Goal: Transaction & Acquisition: Purchase product/service

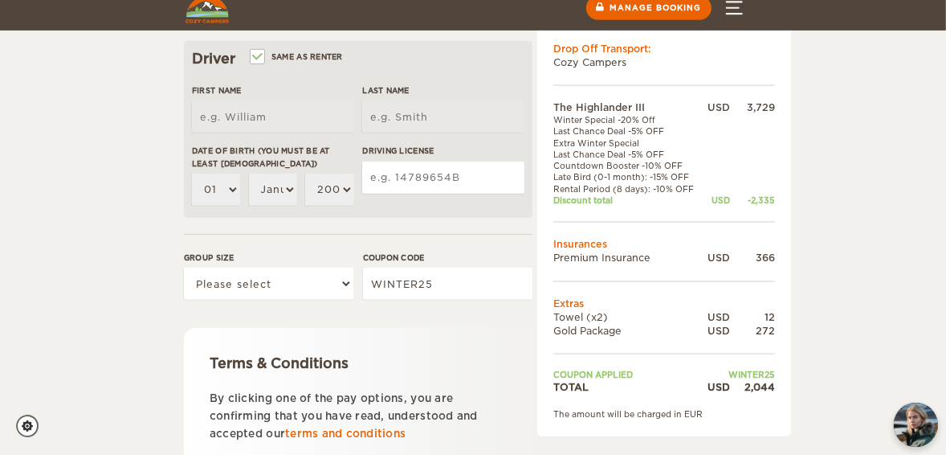
scroll to position [514, 0]
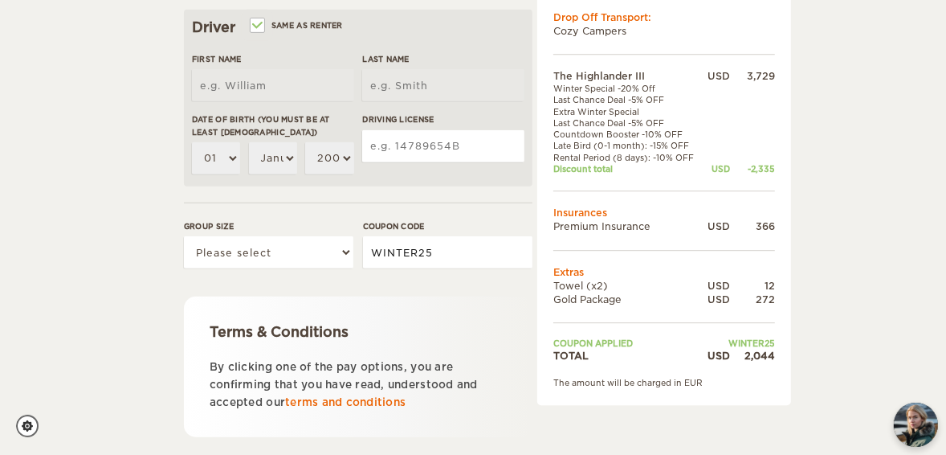
click at [435, 250] on input "WINTER25" at bounding box center [447, 252] width 169 height 32
drag, startPoint x: 435, startPoint y: 251, endPoint x: 353, endPoint y: 259, distance: 83.2
click at [353, 259] on div "Group size Please select 1 2 3 Coupon code WINTER25" at bounding box center [358, 250] width 349 height 60
click at [358, 278] on div "Group size Please select 1 2 3 Coupon code WINTER25" at bounding box center [358, 250] width 349 height 60
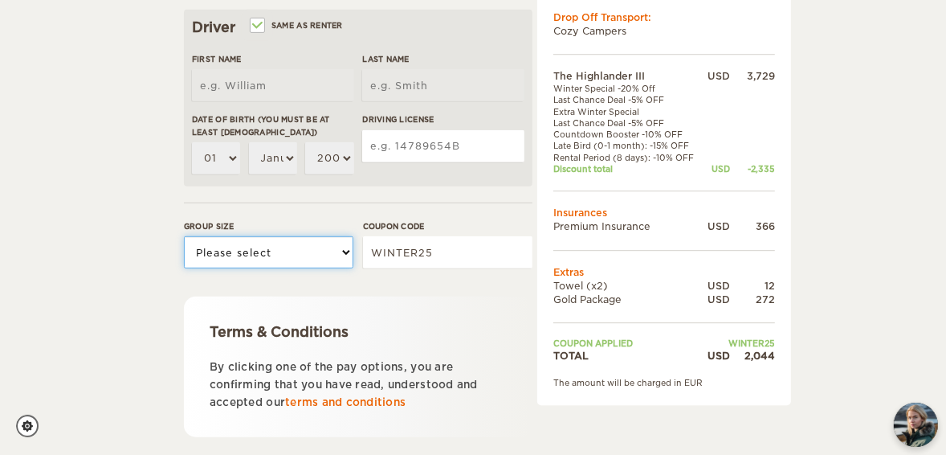
click at [350, 252] on select "Please select 1 2 3" at bounding box center [268, 252] width 169 height 32
select select "2"
click at [184, 236] on select "Please select 1 2 3" at bounding box center [268, 252] width 169 height 32
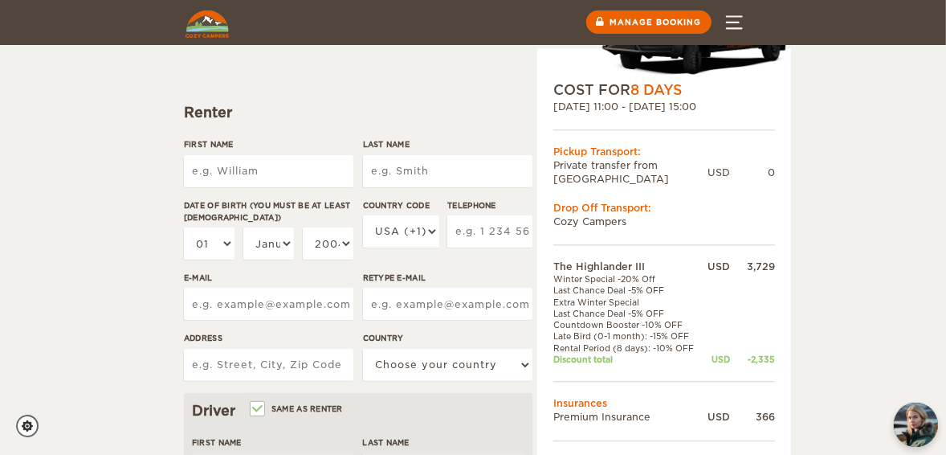
scroll to position [128, 0]
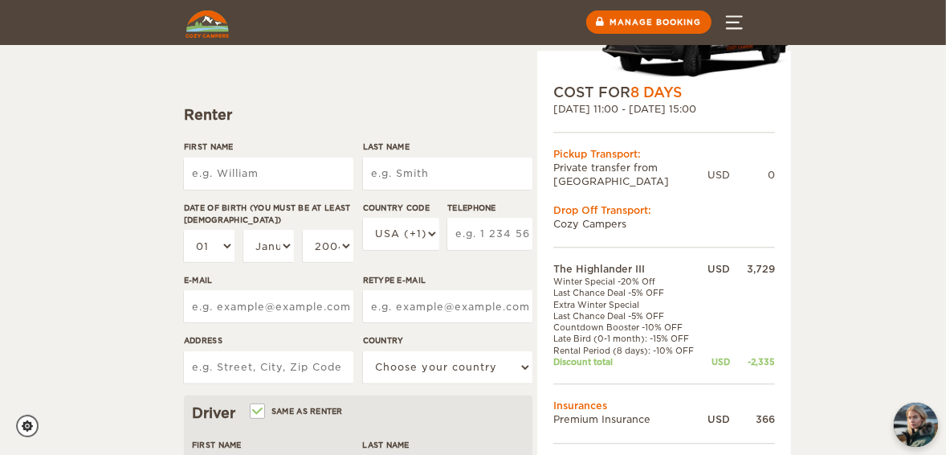
click at [283, 169] on input "First Name" at bounding box center [268, 173] width 169 height 32
type input "Mario"
type input "Flores Javier"
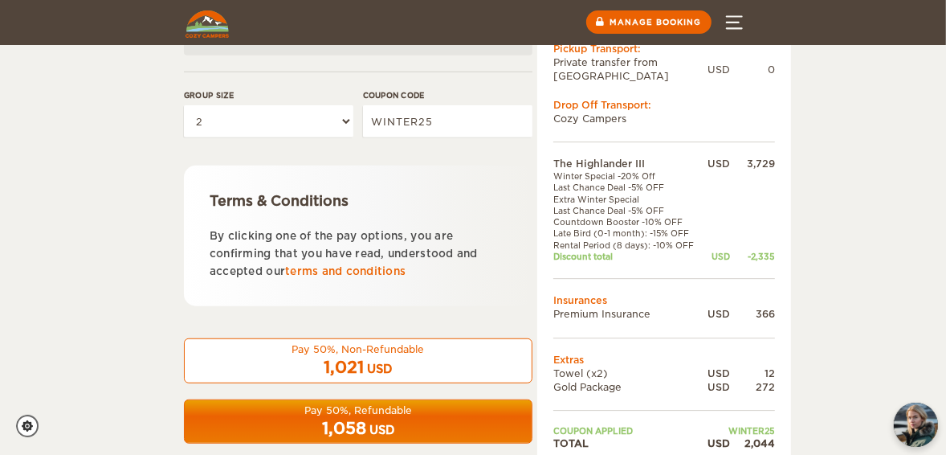
scroll to position [540, 0]
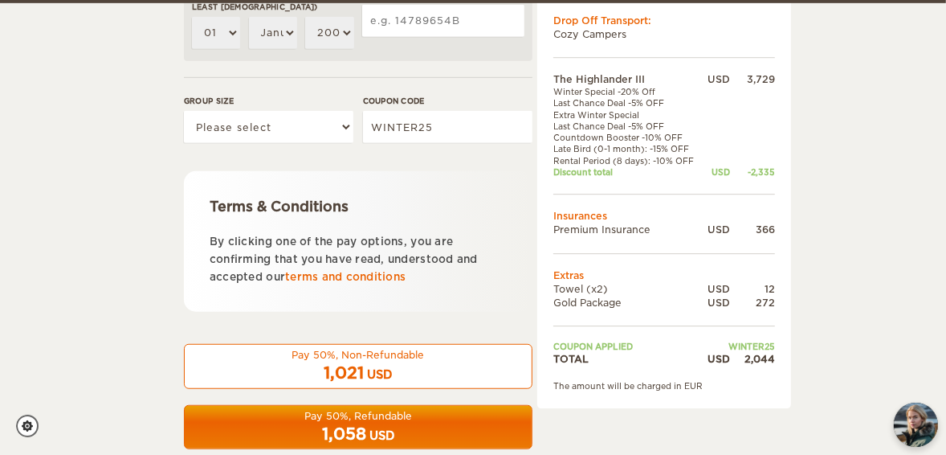
scroll to position [642, 0]
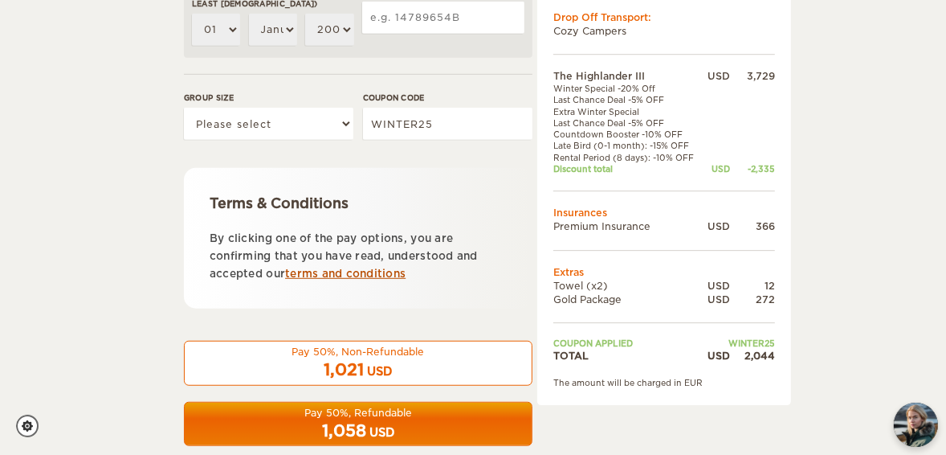
click at [318, 276] on link "terms and conditions" at bounding box center [345, 273] width 120 height 12
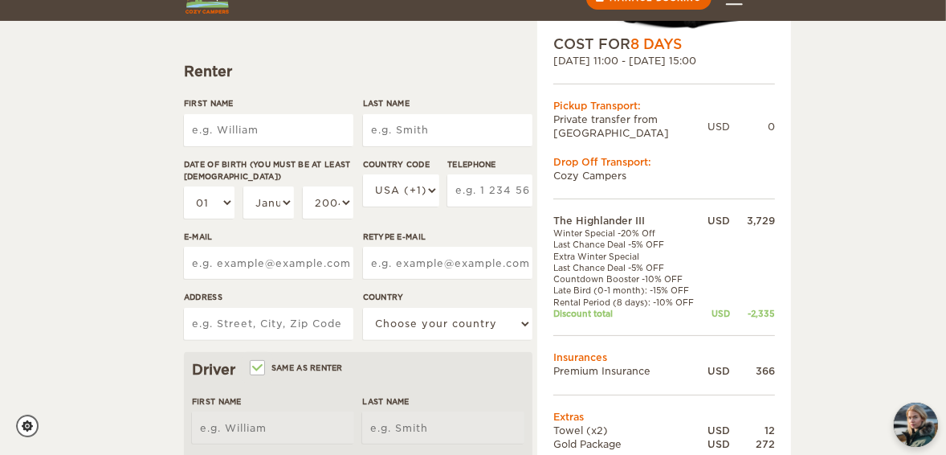
scroll to position [193, 0]
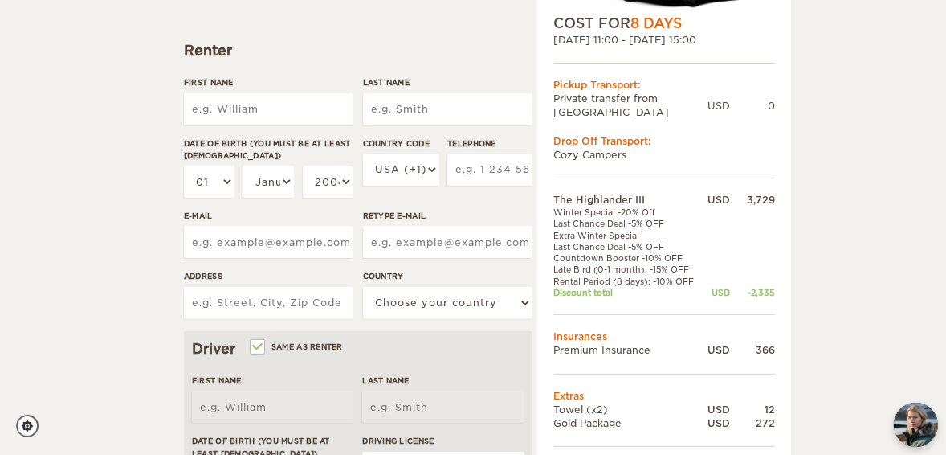
click at [237, 104] on input "First Name" at bounding box center [268, 109] width 169 height 32
type input "Mario"
type input "Flores Javier"
type input "Mario"
type input "Flores Javier"
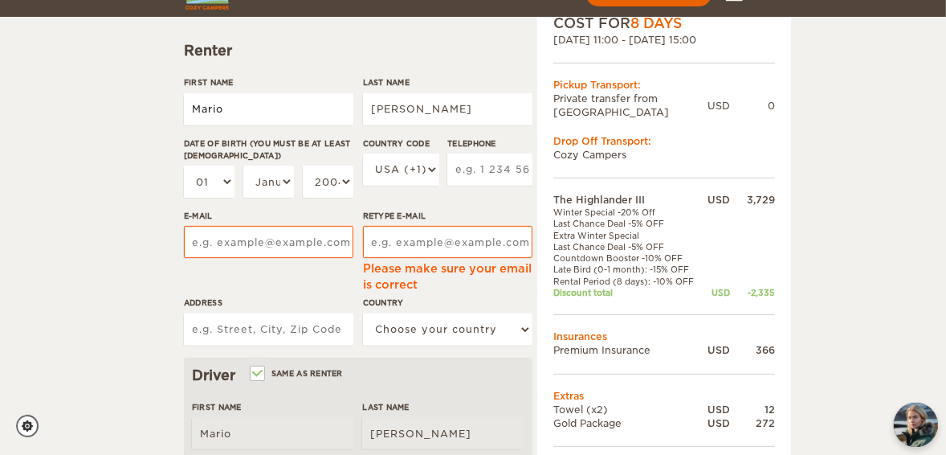
scroll to position [210, 0]
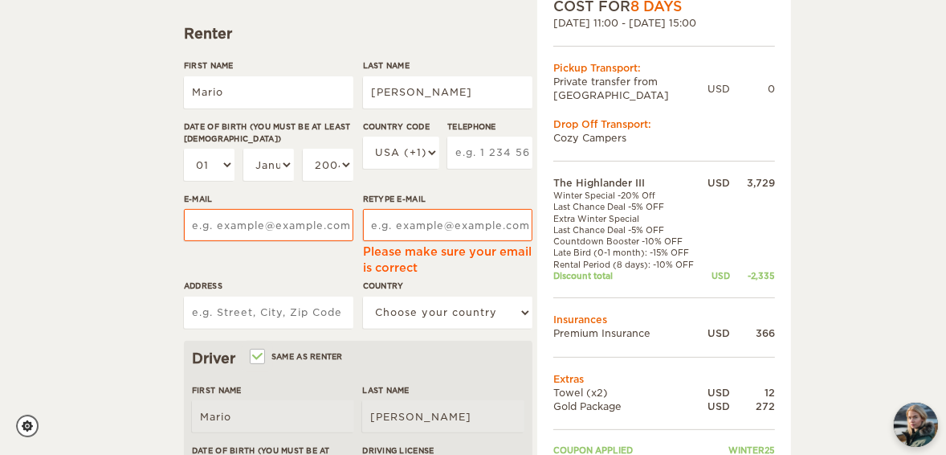
click at [471, 152] on input "Telephone" at bounding box center [489, 153] width 85 height 32
type input "2069629333"
type input "mfidelflores@hotmail.com"
type input "7700 South Mission Drive"
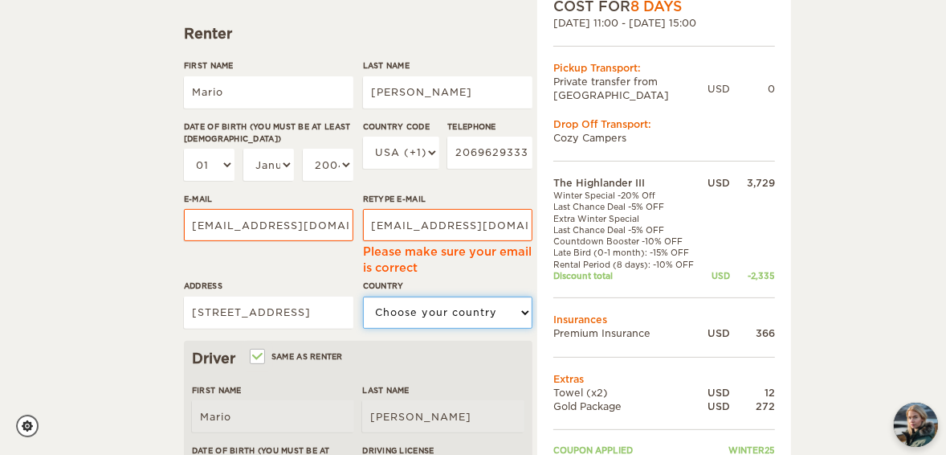
select select "222"
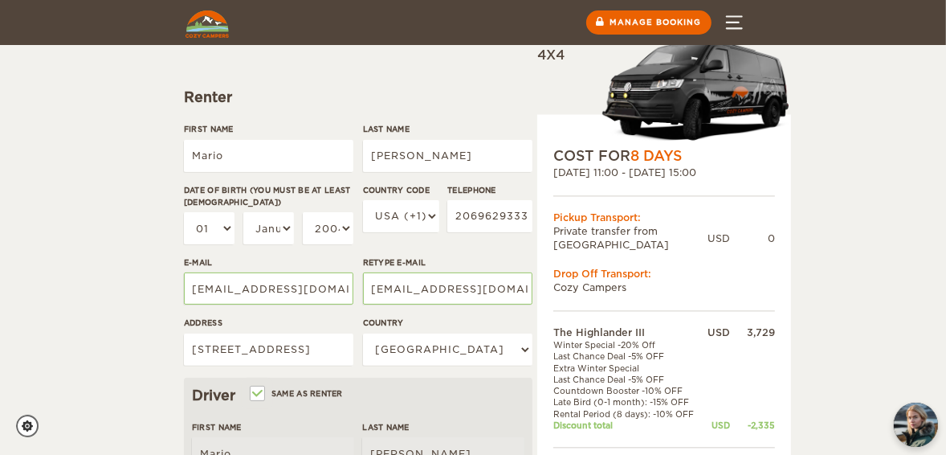
scroll to position [145, 0]
click at [230, 232] on select "01 02 03 04 05 06 07 08 09 10 11 12 13 14 15 16 17 18 19 20 21 22 23 24 25 26 2…" at bounding box center [209, 229] width 51 height 32
select select "18"
click at [184, 213] on select "01 02 03 04 05 06 07 08 09 10 11 12 13 14 15 16 17 18 19 20 21 22 23 24 25 26 2…" at bounding box center [209, 229] width 51 height 32
select select "18"
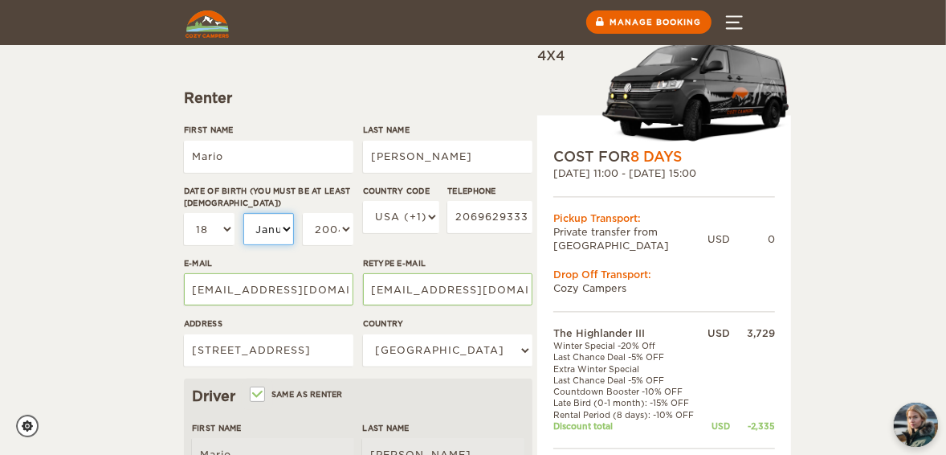
click at [288, 228] on select "January February March April May June July August September October November De…" at bounding box center [268, 229] width 51 height 32
select select "10"
click at [243, 213] on select "January February March April May June July August September October November De…" at bounding box center [268, 229] width 51 height 32
select select "10"
click at [350, 226] on select "2004 2003 2002 2001 2000 1999 1998 1997 1996 1995 1994 1993 1992 1991 1990 1989…" at bounding box center [328, 229] width 51 height 32
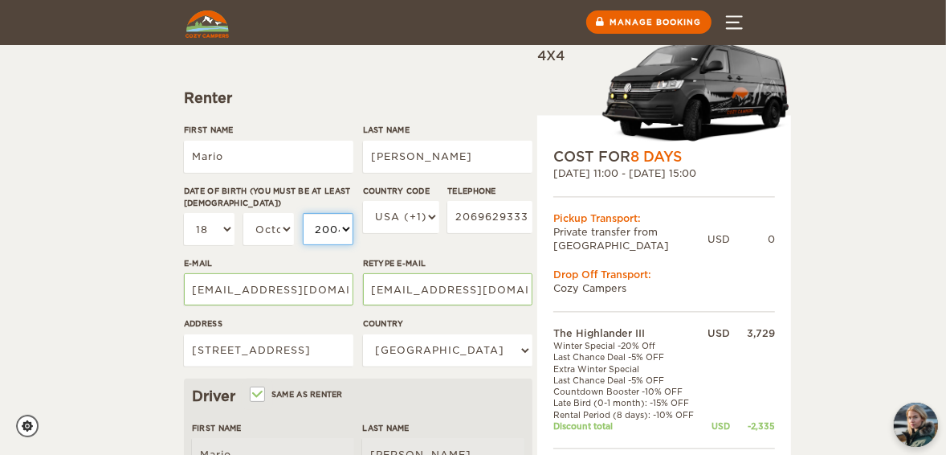
select select "1975"
click at [303, 213] on select "2004 2003 2002 2001 2000 1999 1998 1997 1996 1995 1994 1993 1992 1991 1990 1989…" at bounding box center [328, 229] width 51 height 32
select select "1975"
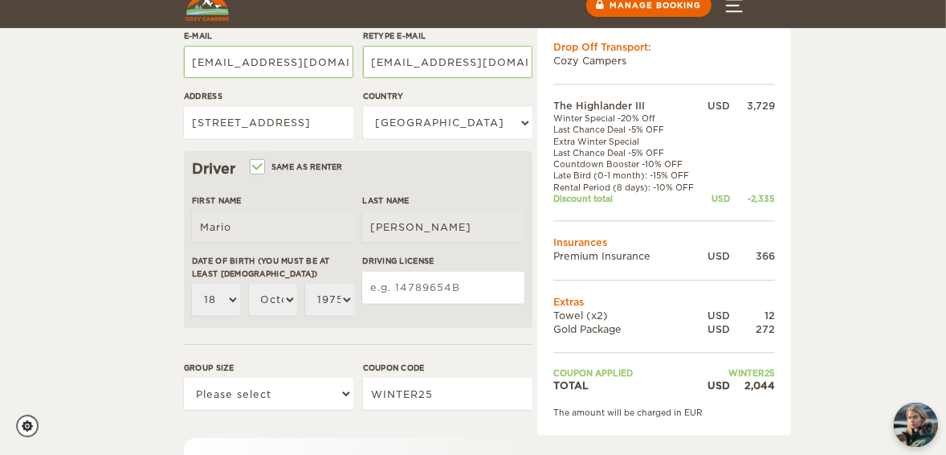
scroll to position [402, 0]
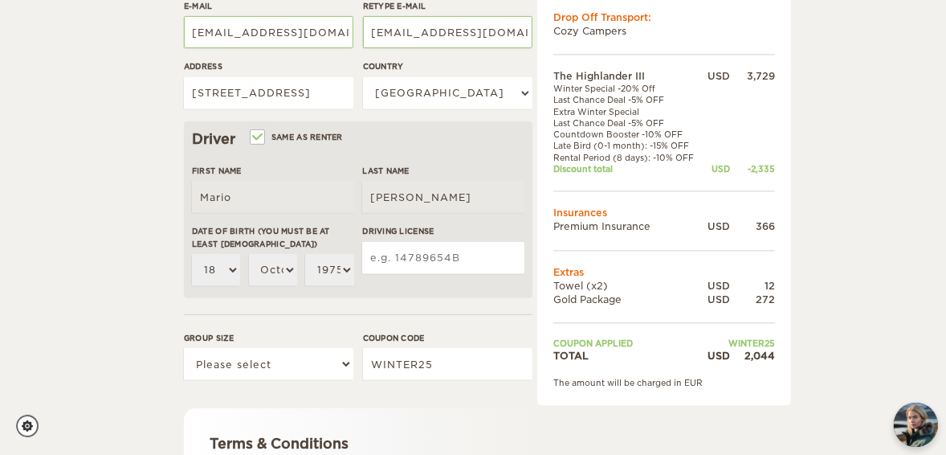
click at [386, 263] on input "Driving License" at bounding box center [443, 258] width 162 height 32
click at [398, 252] on input "Driving License" at bounding box center [443, 258] width 162 height 32
click at [429, 255] on input "WDL52210D43B" at bounding box center [443, 258] width 162 height 32
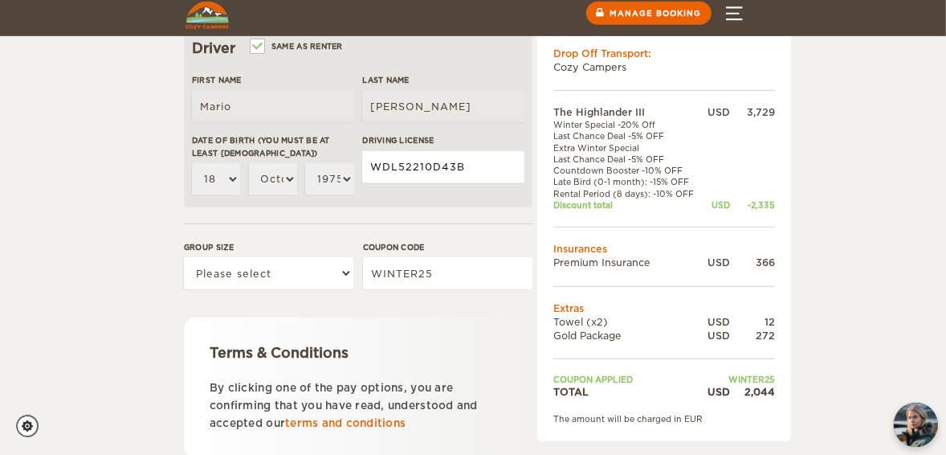
scroll to position [531, 0]
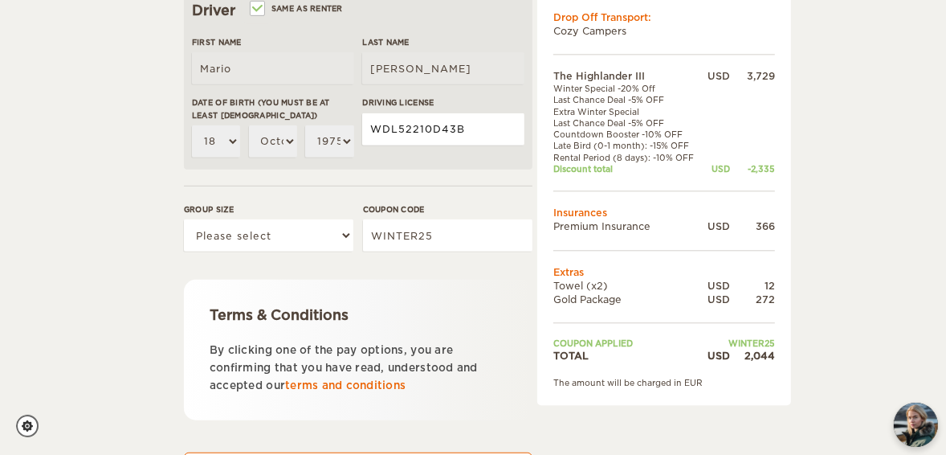
type input "WDL52210D43B"
click at [329, 230] on select "Please select 1 2 3" at bounding box center [268, 235] width 169 height 32
select select "2"
click at [184, 219] on select "Please select 1 2 3" at bounding box center [268, 235] width 169 height 32
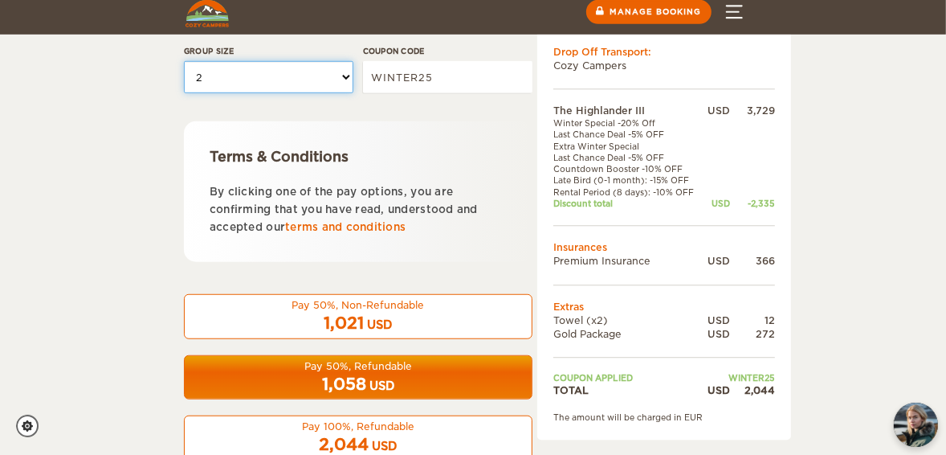
scroll to position [724, 0]
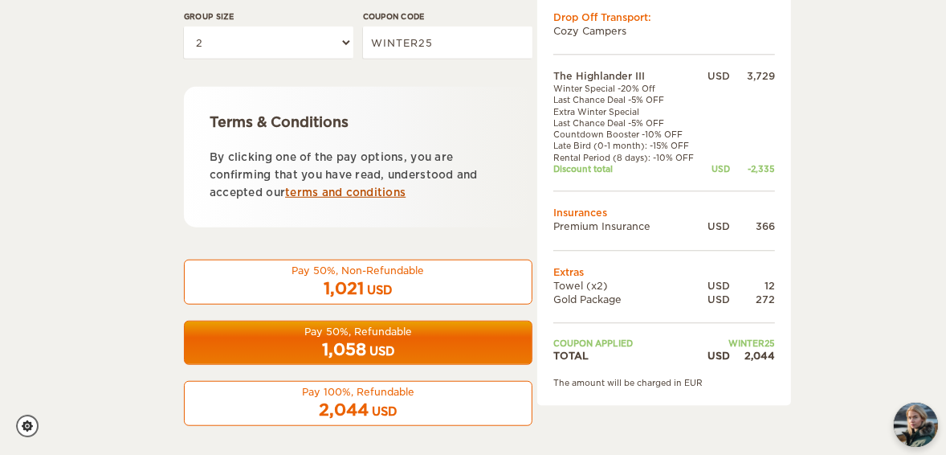
click at [331, 193] on link "terms and conditions" at bounding box center [345, 192] width 120 height 12
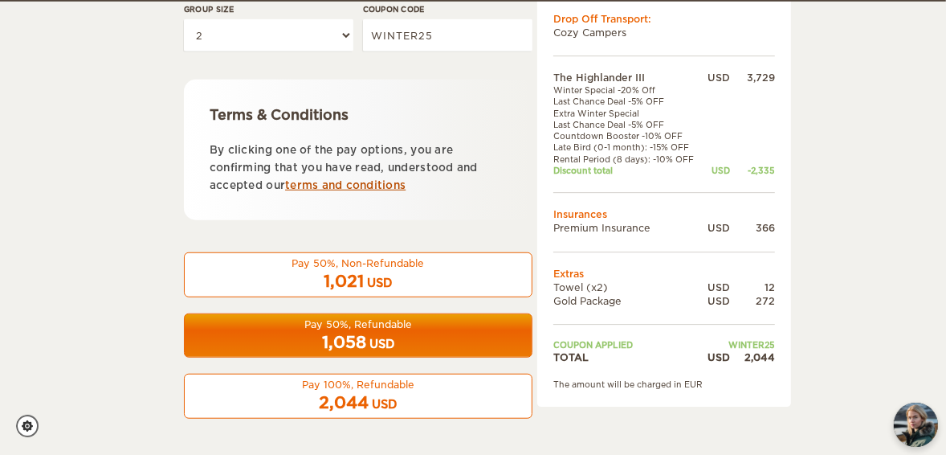
scroll to position [732, 0]
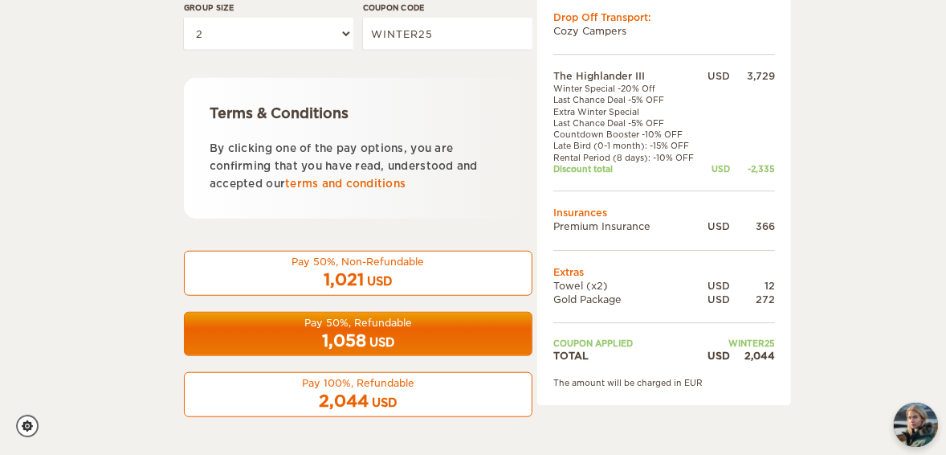
click at [394, 395] on div "USD" at bounding box center [385, 402] width 25 height 16
click at [381, 397] on div "USD" at bounding box center [385, 402] width 25 height 16
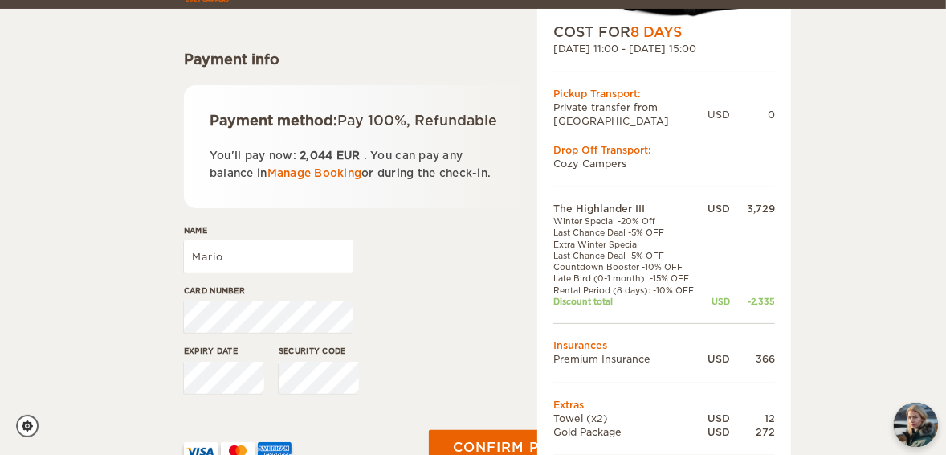
scroll to position [193, 0]
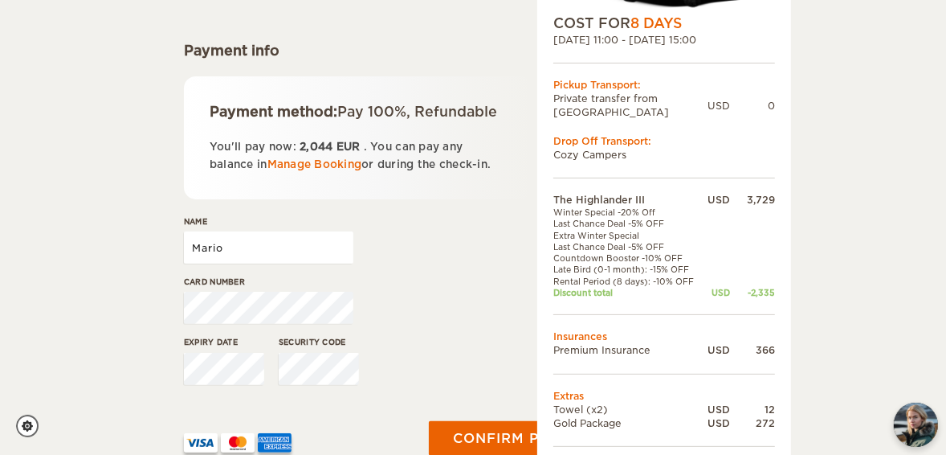
click at [294, 250] on input "Mario" at bounding box center [268, 247] width 169 height 32
type input "[PERSON_NAME]"
click at [153, 320] on div "The Highlander III Expand Collapse Total 2,044 USD Automatic 4x4 COST FOR 8 Day…" at bounding box center [473, 175] width 946 height 737
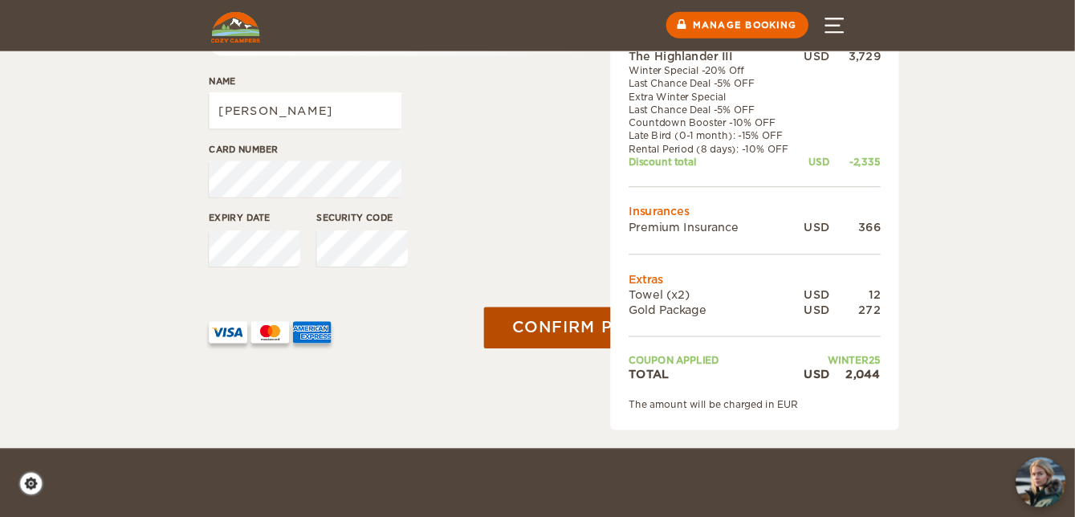
scroll to position [321, 0]
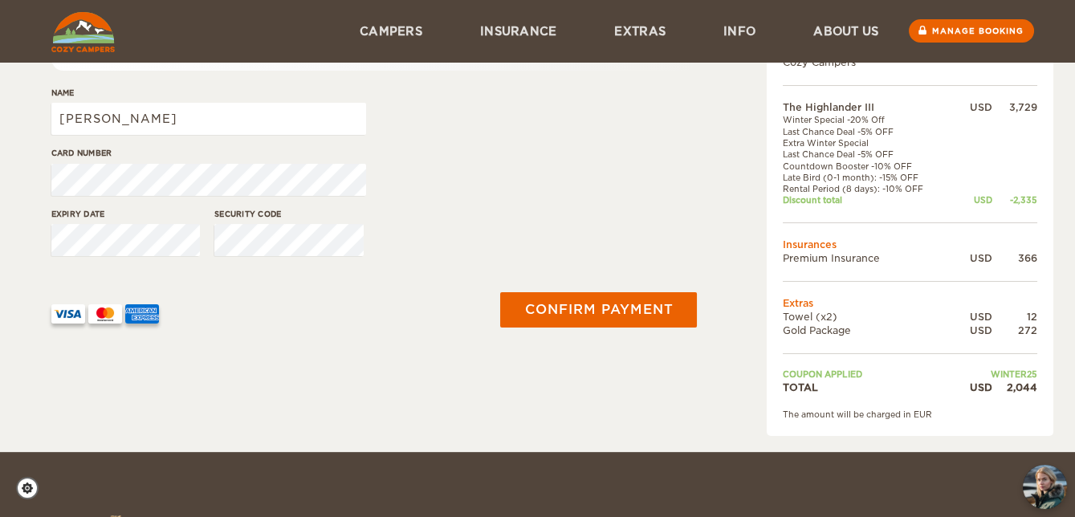
drag, startPoint x: 882, startPoint y: 0, endPoint x: 672, endPoint y: 161, distance: 264.1
click at [672, 161] on div "Card number" at bounding box center [374, 177] width 646 height 60
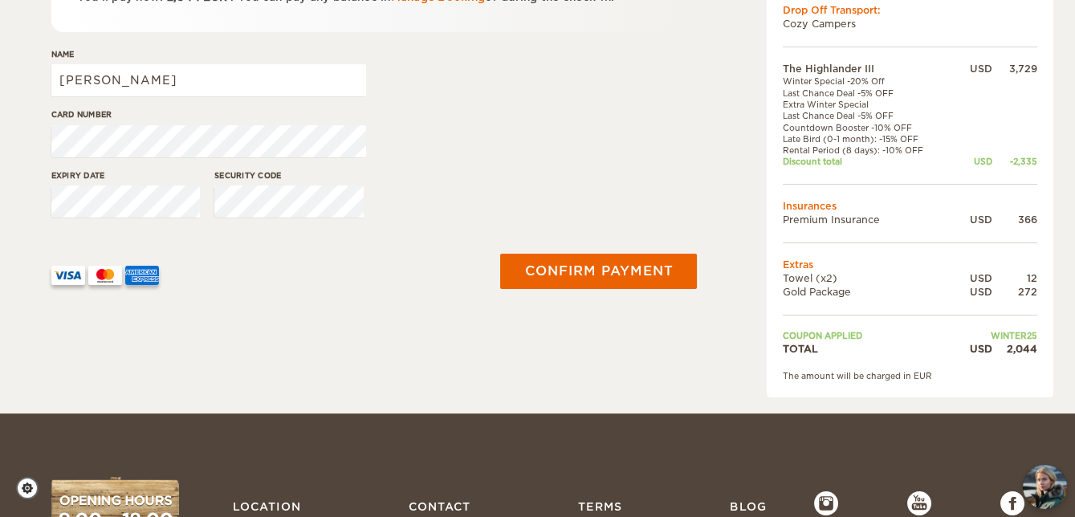
scroll to position [394, 0]
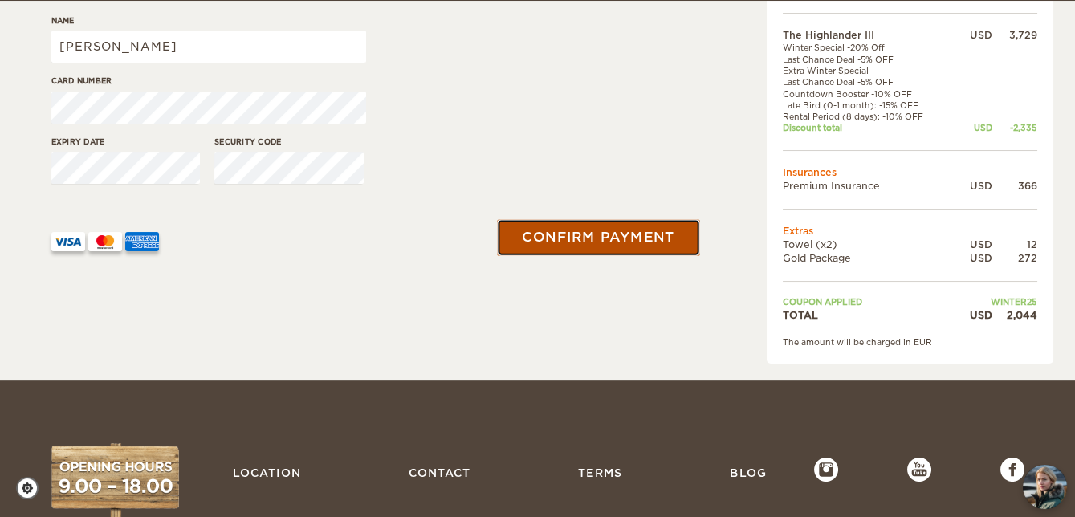
click at [601, 237] on button "Confirm payment" at bounding box center [599, 237] width 202 height 36
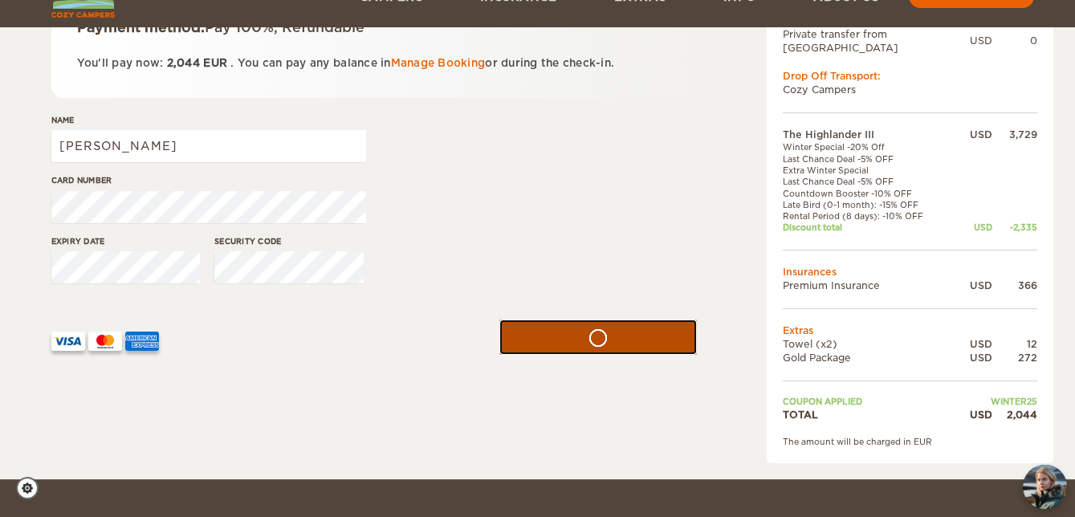
scroll to position [321, 0]
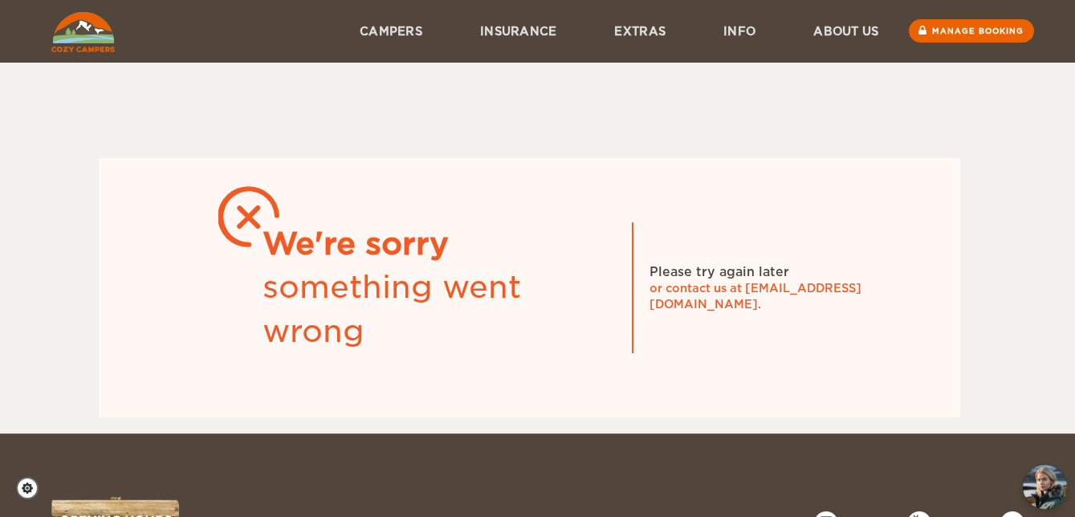
click at [84, 35] on img at bounding box center [82, 32] width 63 height 40
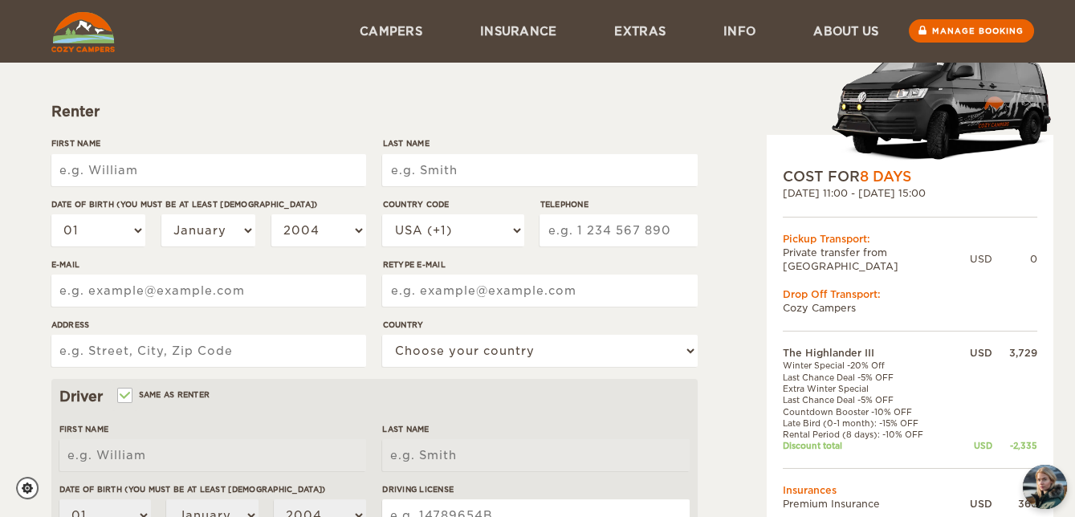
scroll to position [72, 0]
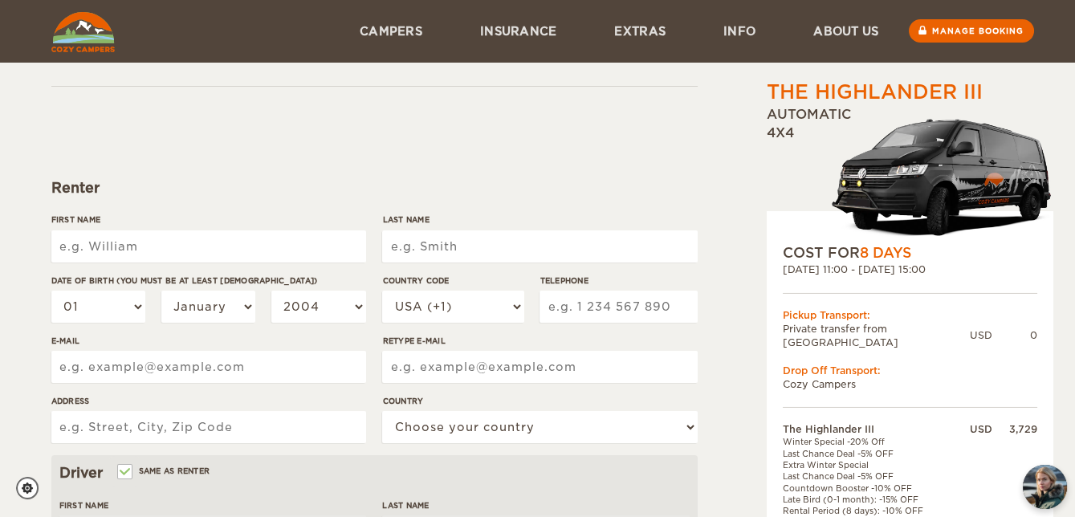
click at [157, 241] on input "First Name" at bounding box center [208, 246] width 315 height 32
type input "Mario"
type input "Flores Javier"
select select "18"
select select "10"
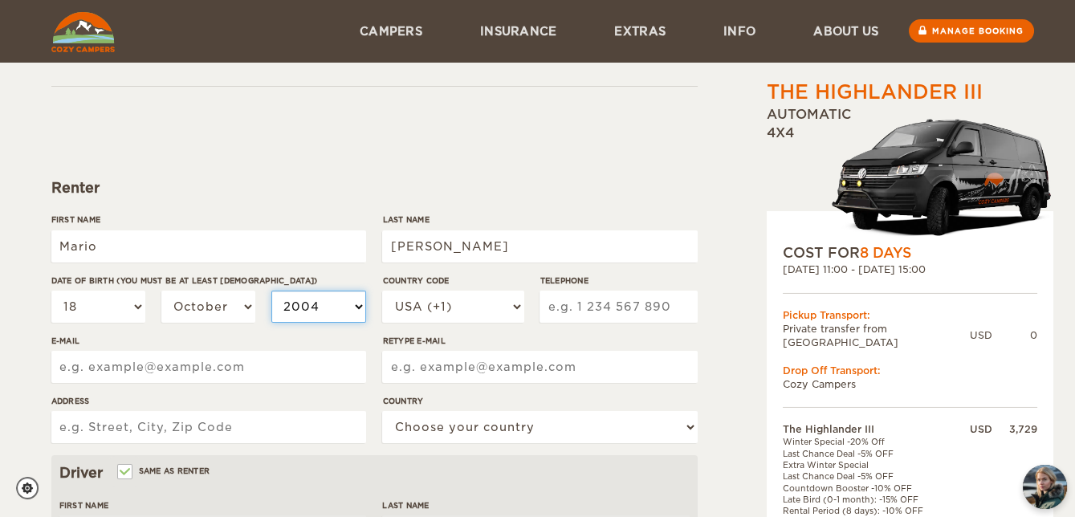
select select "1975"
type input "2069629333"
type input "mfidelflores@hotmail.com"
type input "[EMAIL_ADDRESS][DOMAIN_NAME]"
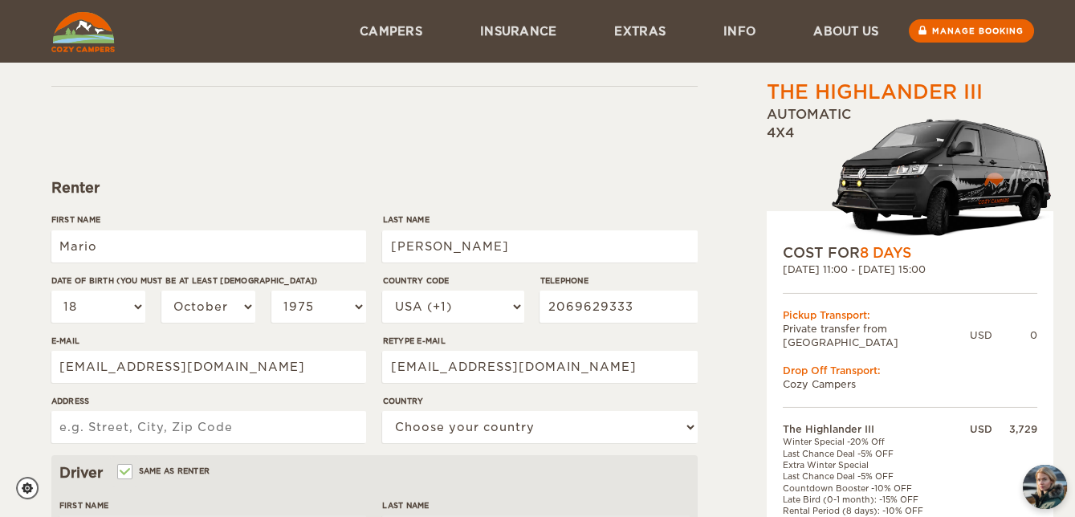
type input "7700 South Mission Drive"
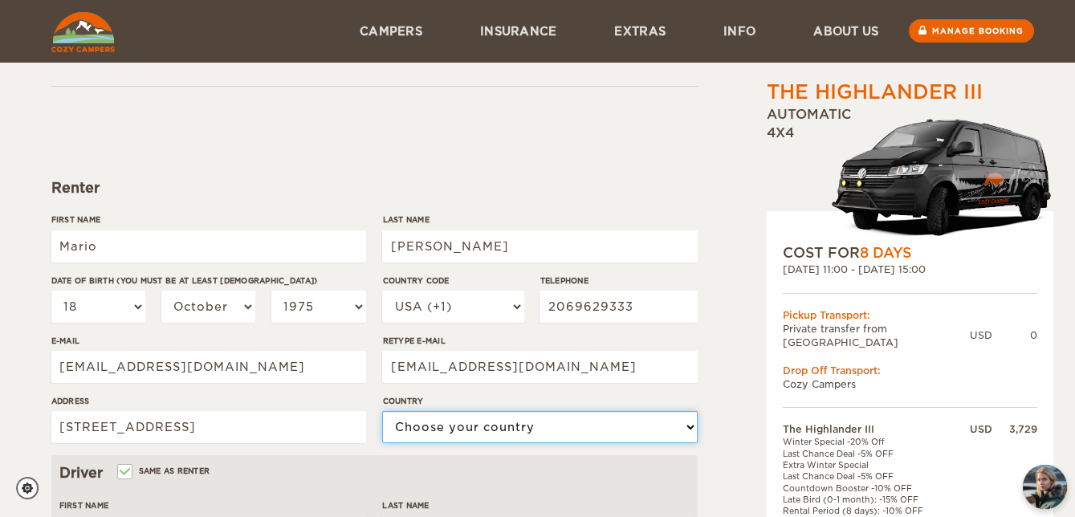
select select "222"
type input "WDL52210D43B"
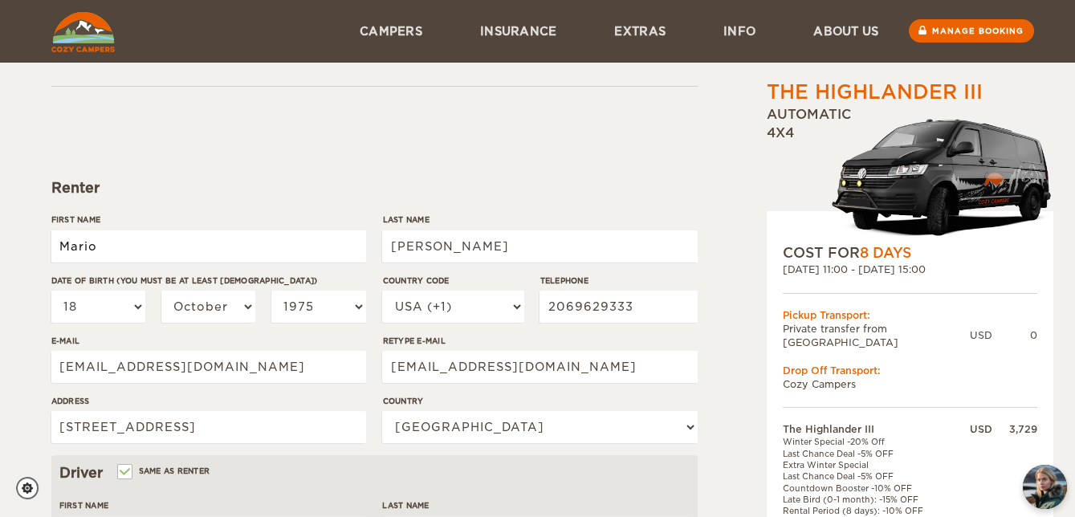
type input "Mario"
type input "Flores Javier"
select select "18"
select select "10"
select select "1975"
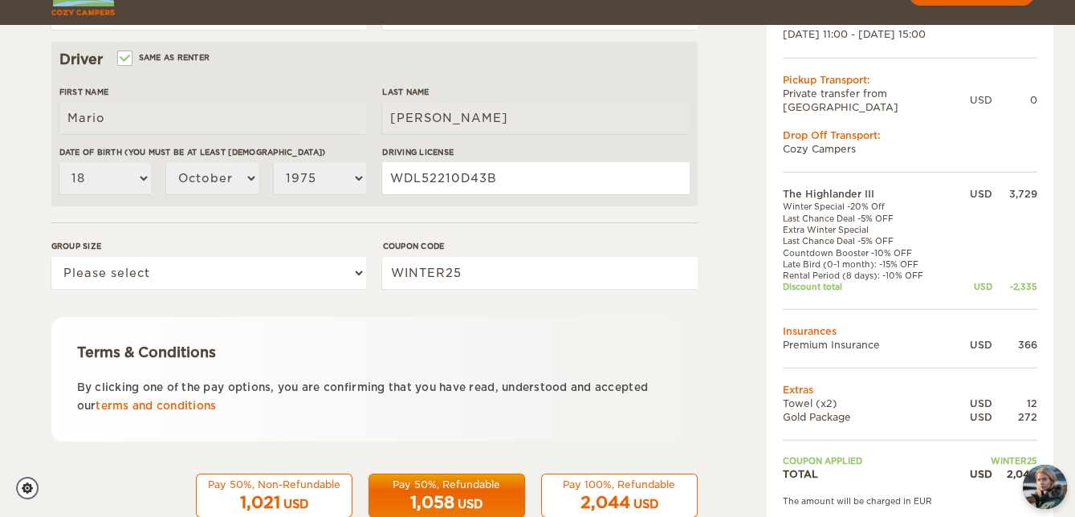
scroll to position [511, 0]
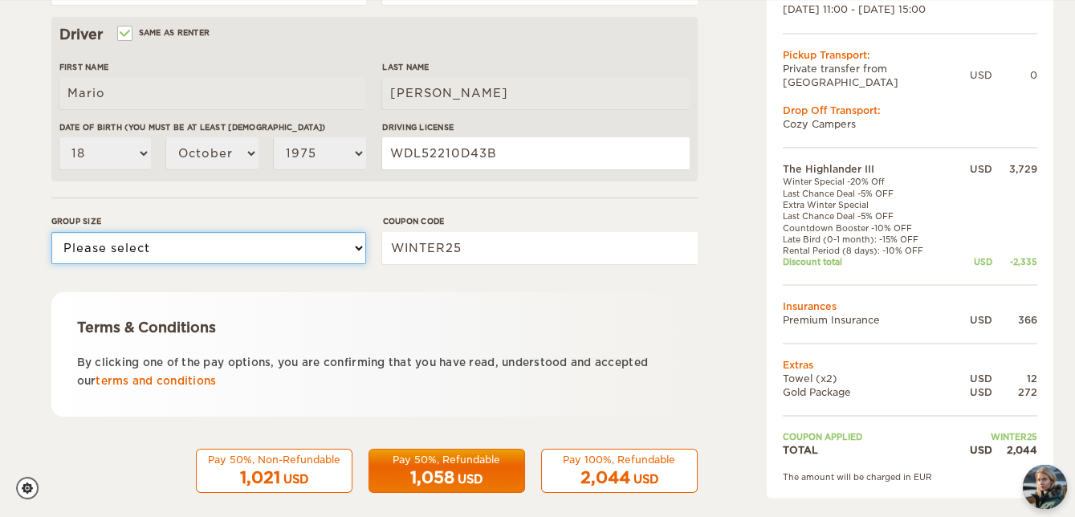
click at [263, 249] on select "Please select 1 2 3" at bounding box center [208, 248] width 315 height 32
select select "2"
click at [51, 232] on select "Please select 1 2 3" at bounding box center [208, 248] width 315 height 32
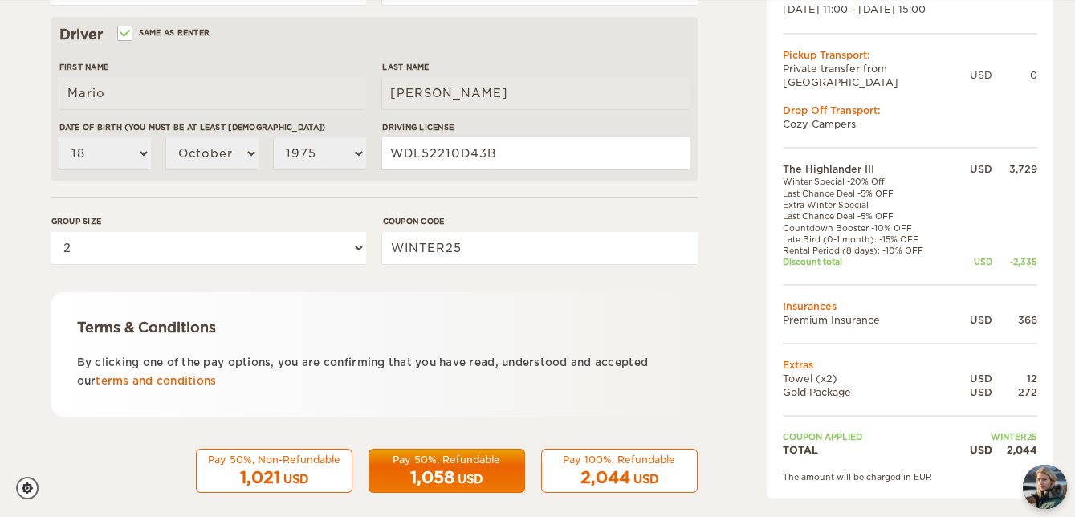
click at [332, 283] on form "Renter First Name [PERSON_NAME] Last Name [PERSON_NAME] Date of birth (You must…" at bounding box center [374, 70] width 646 height 846
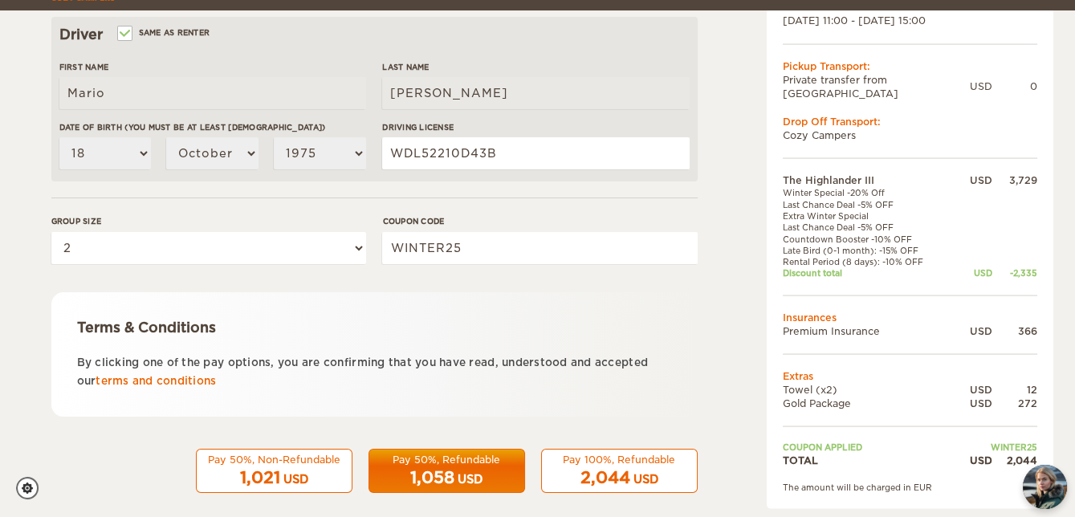
scroll to position [527, 0]
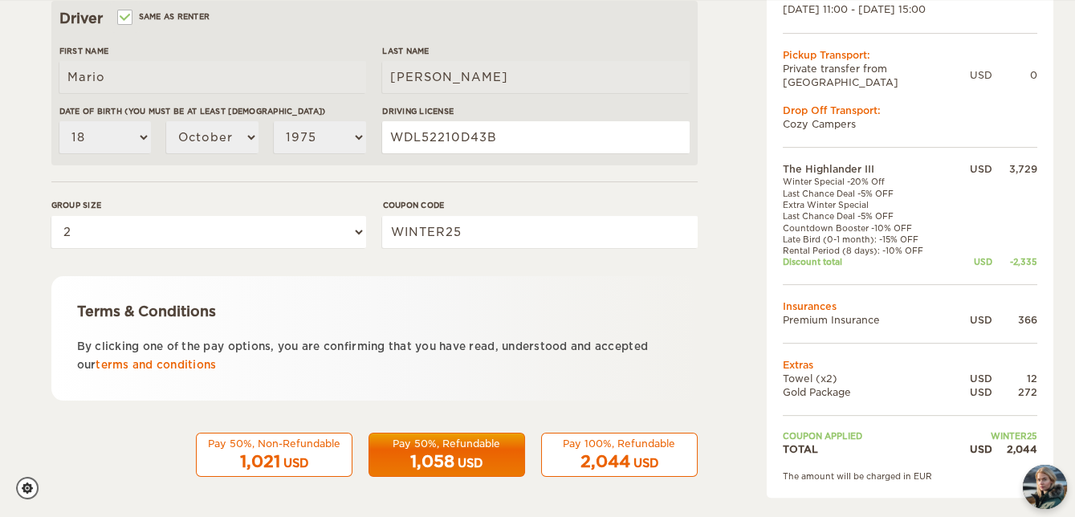
click at [593, 463] on span "2,044" at bounding box center [606, 461] width 50 height 19
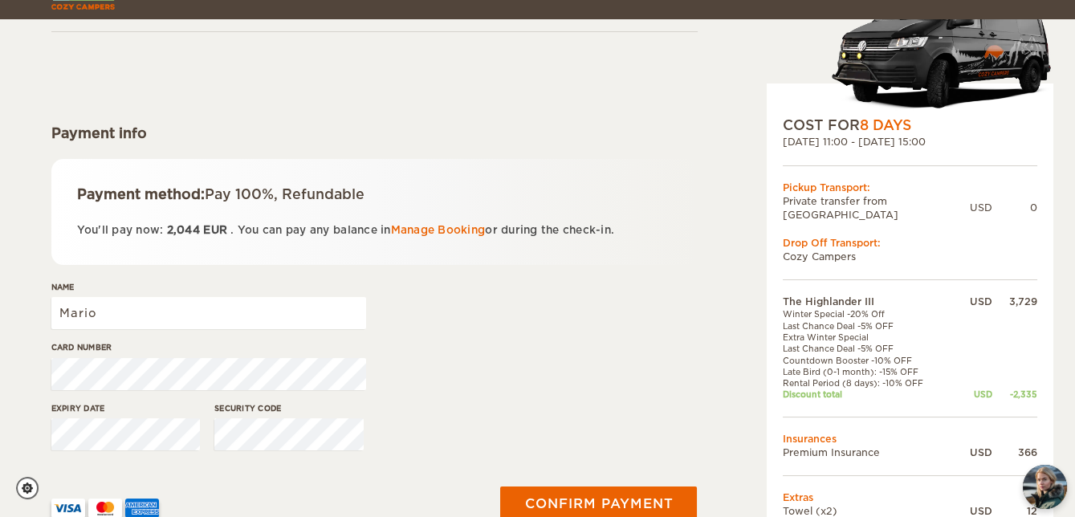
scroll to position [145, 0]
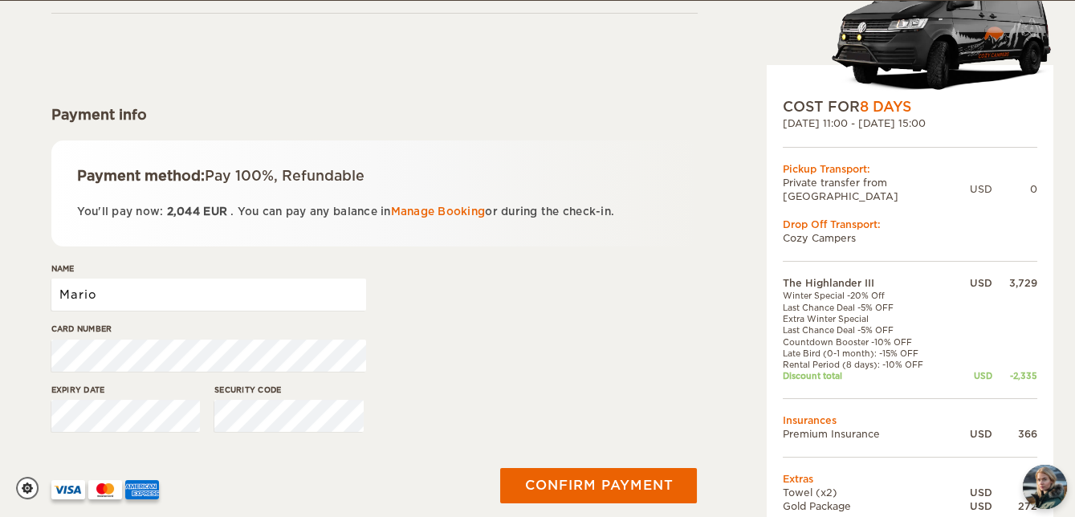
click at [123, 297] on input "Mario" at bounding box center [208, 295] width 315 height 32
click at [175, 287] on input "Mario" at bounding box center [208, 295] width 315 height 32
click at [441, 341] on div "Card number" at bounding box center [374, 353] width 646 height 60
click at [191, 291] on input "Mario" at bounding box center [208, 295] width 315 height 32
type input "[PERSON_NAME]"
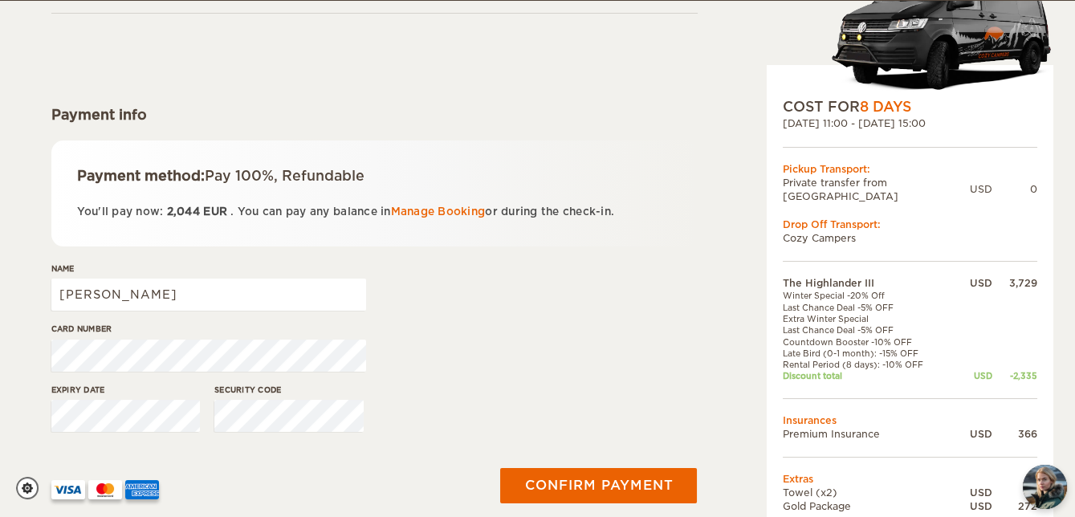
click at [26, 370] on div "The Highlander III Expand Collapse Total 2,044 USD Automatic 4x4 COST FOR 8 Day…" at bounding box center [537, 241] width 1075 height 773
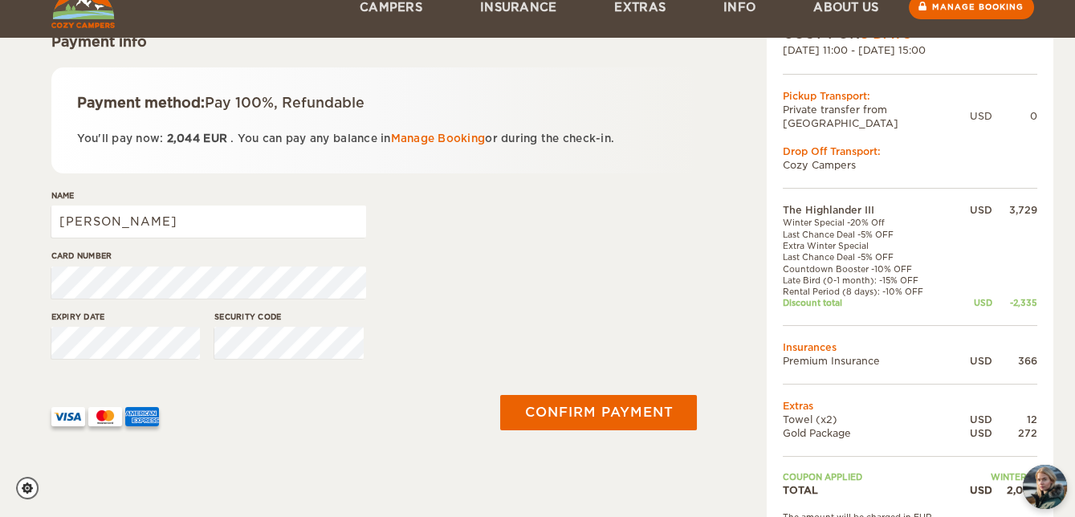
scroll to position [292, 0]
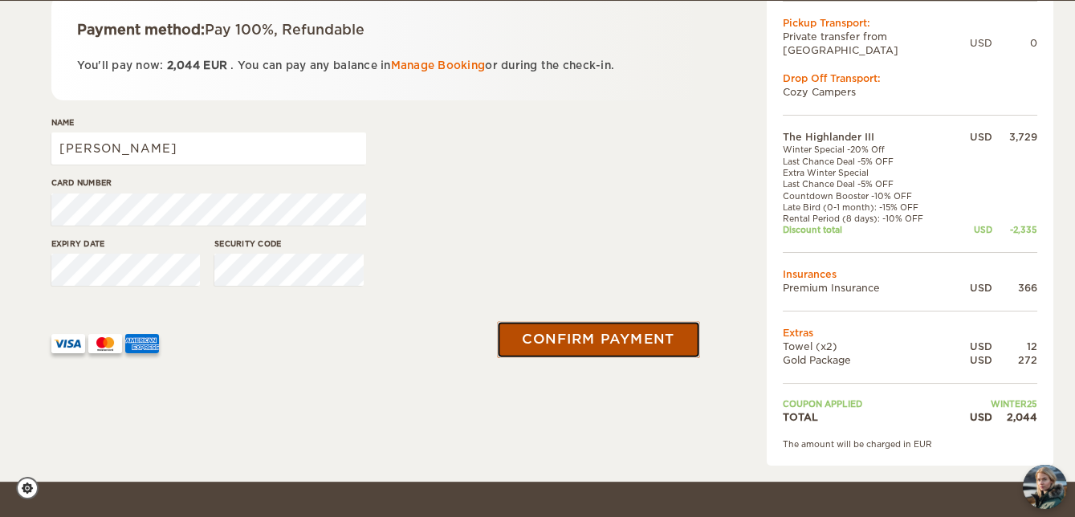
click at [592, 338] on button "Confirm payment" at bounding box center [599, 339] width 202 height 36
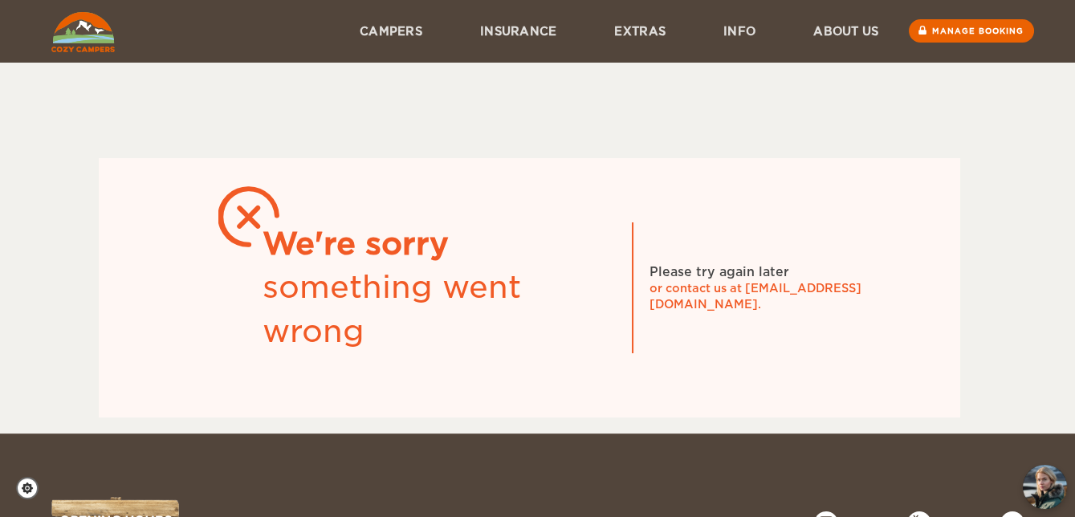
click at [92, 30] on img at bounding box center [82, 32] width 63 height 40
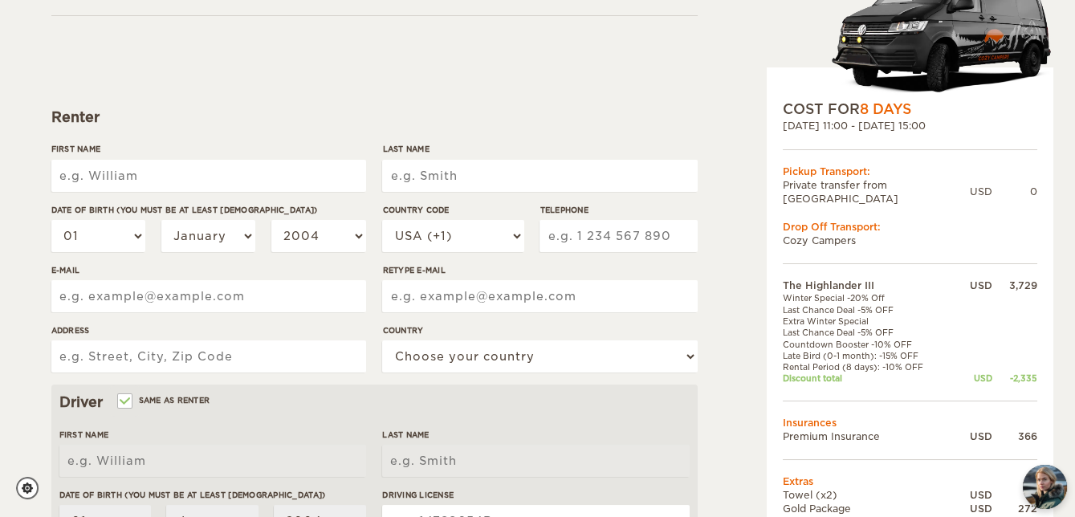
scroll to position [145, 0]
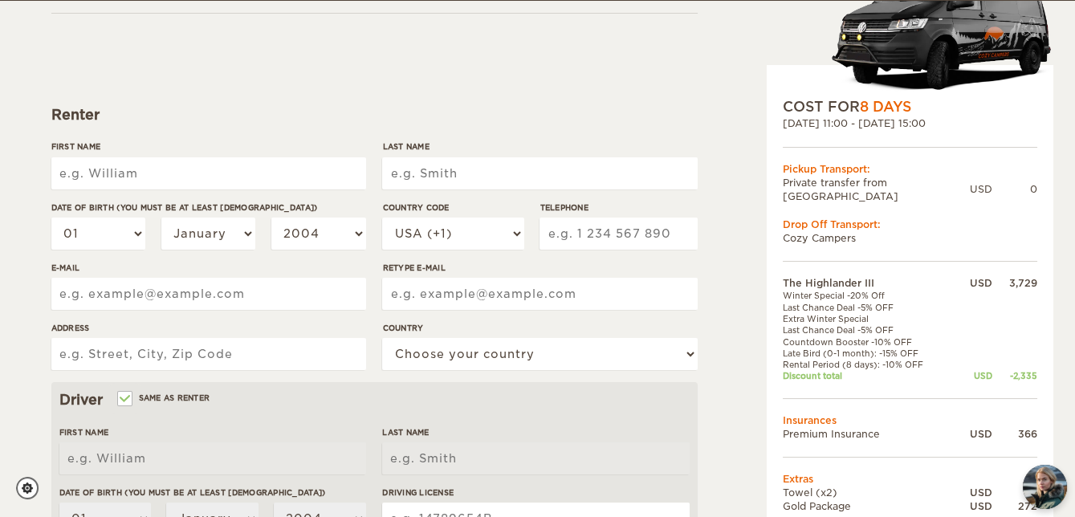
click at [243, 179] on input "First Name" at bounding box center [208, 173] width 315 height 32
type input "Mario"
type input "[PERSON_NAME]"
type input "Flores Javier"
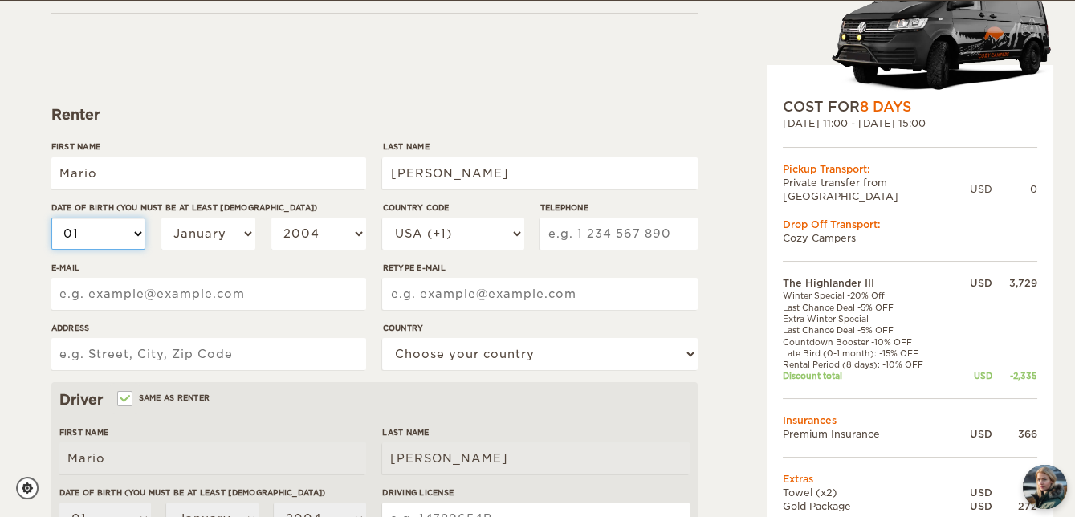
select select "10"
select select "18"
select select "10"
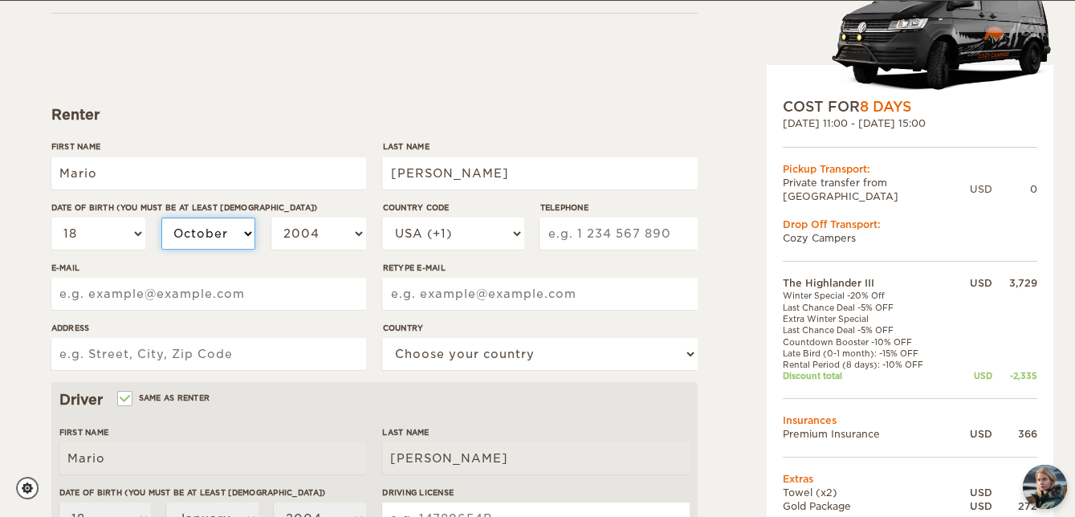
select select "10"
select select "1999"
select select "1979"
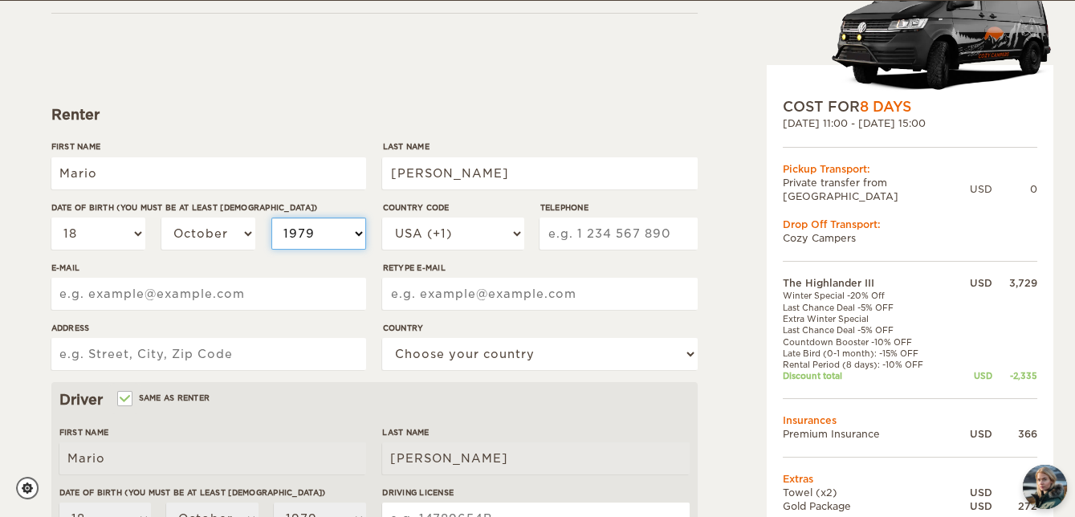
select select "1975"
type input "206962933"
click at [585, 238] on input "206962933" at bounding box center [618, 234] width 157 height 32
click at [247, 285] on input "E-mail" at bounding box center [208, 294] width 315 height 32
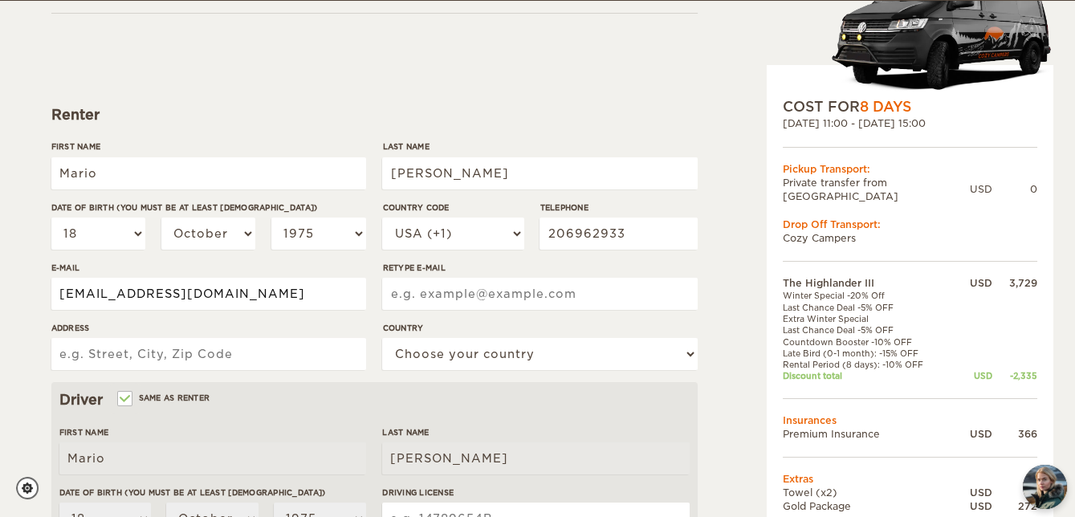
type input "mfidelflores@hotmail.com"
click at [413, 296] on input "Retype E-mail" at bounding box center [539, 294] width 315 height 32
type input "[EMAIL_ADDRESS][DOMAIN_NAME]"
click at [199, 347] on input "Address" at bounding box center [208, 354] width 315 height 32
type input "[STREET_ADDRESS]"
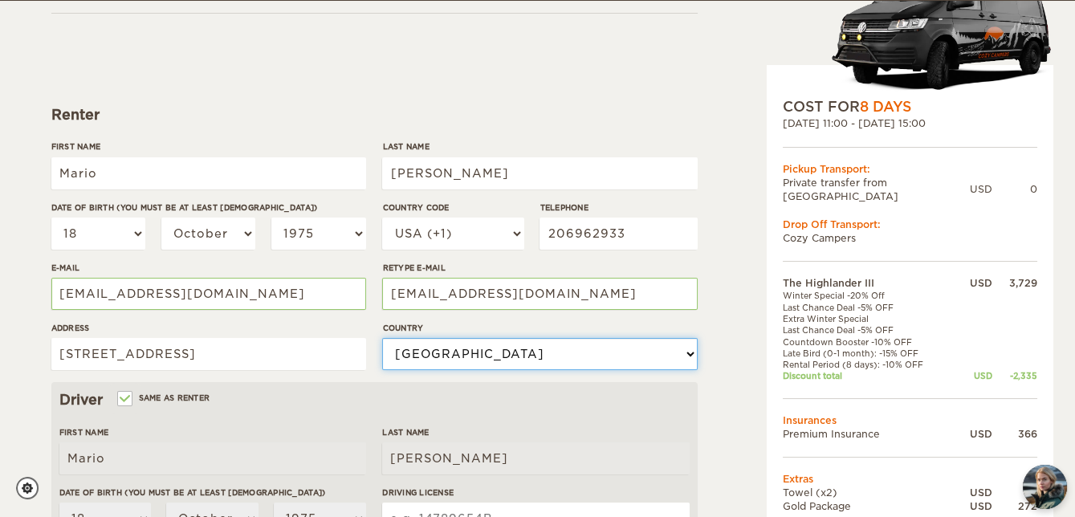
select select "222"
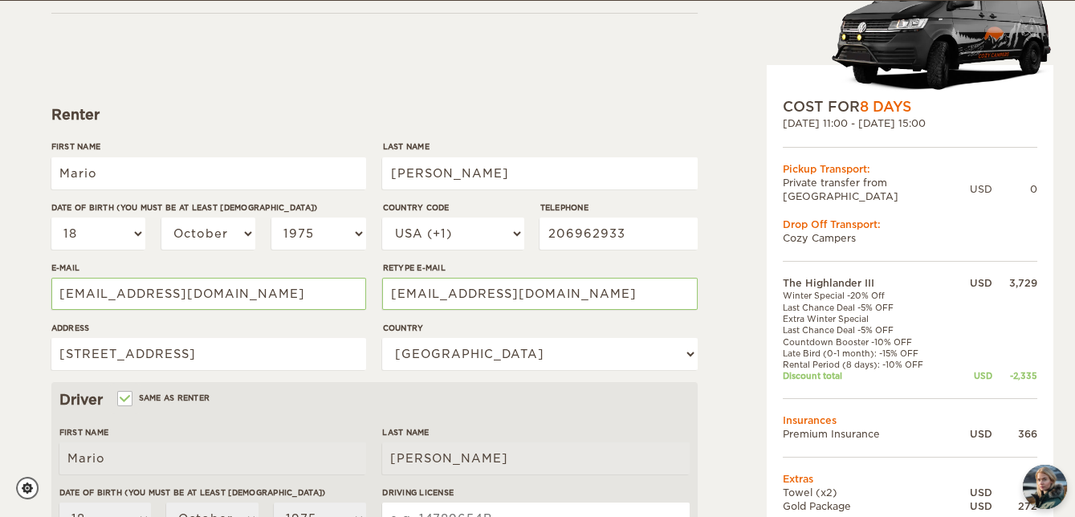
click at [308, 376] on div "Address 7700 S Mission Dr, Seattle" at bounding box center [208, 352] width 315 height 60
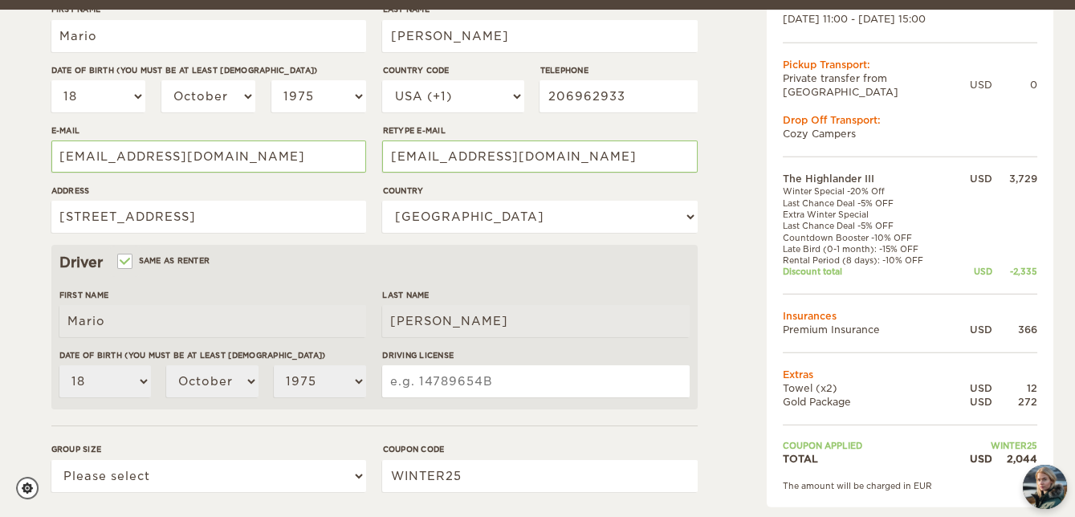
scroll to position [292, 0]
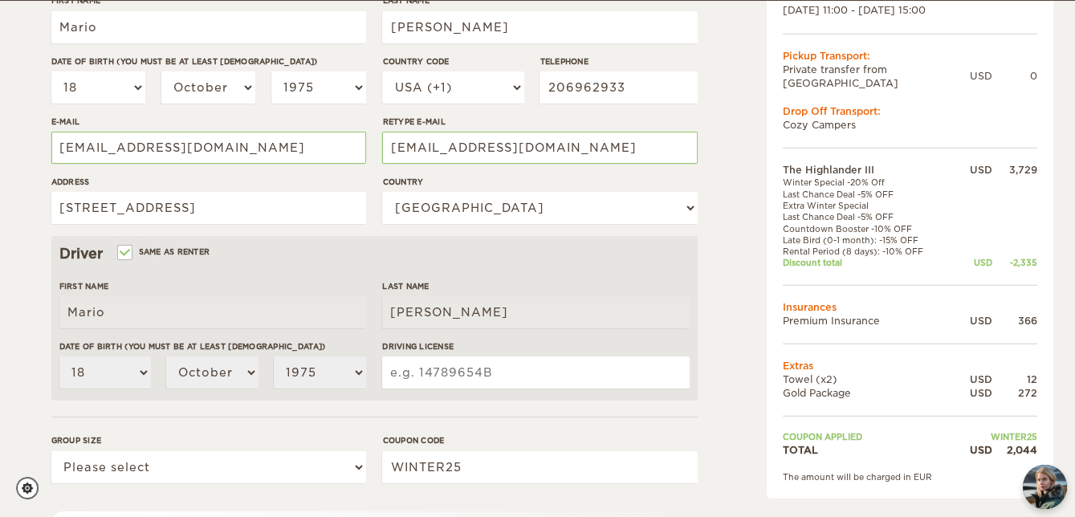
click at [434, 383] on input "Driving License" at bounding box center [535, 373] width 307 height 32
type input "WDL52210D43B"
click at [460, 403] on form "Renter First Name Mario Last Name Flores Javier Date of birth (You must be at l…" at bounding box center [374, 290] width 646 height 846
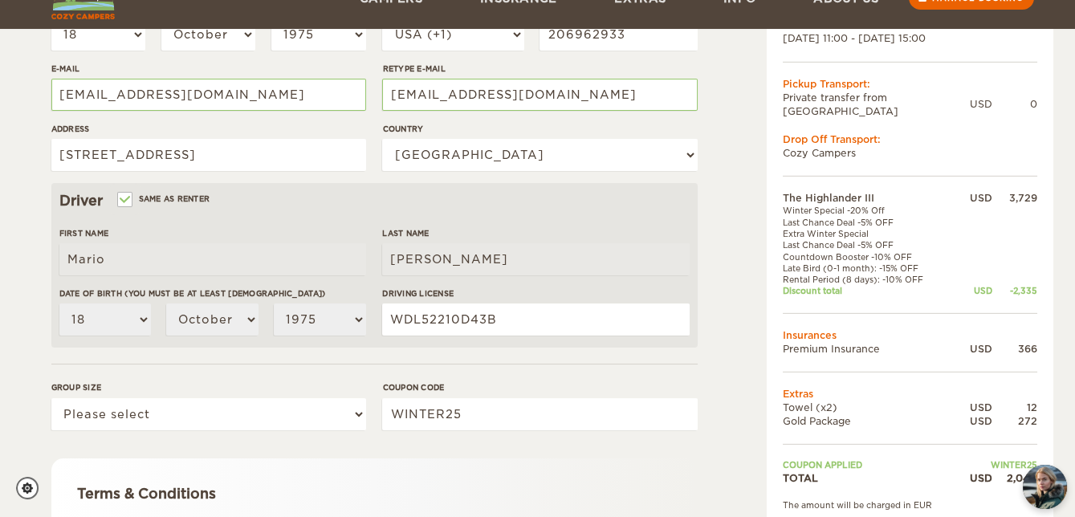
scroll to position [438, 0]
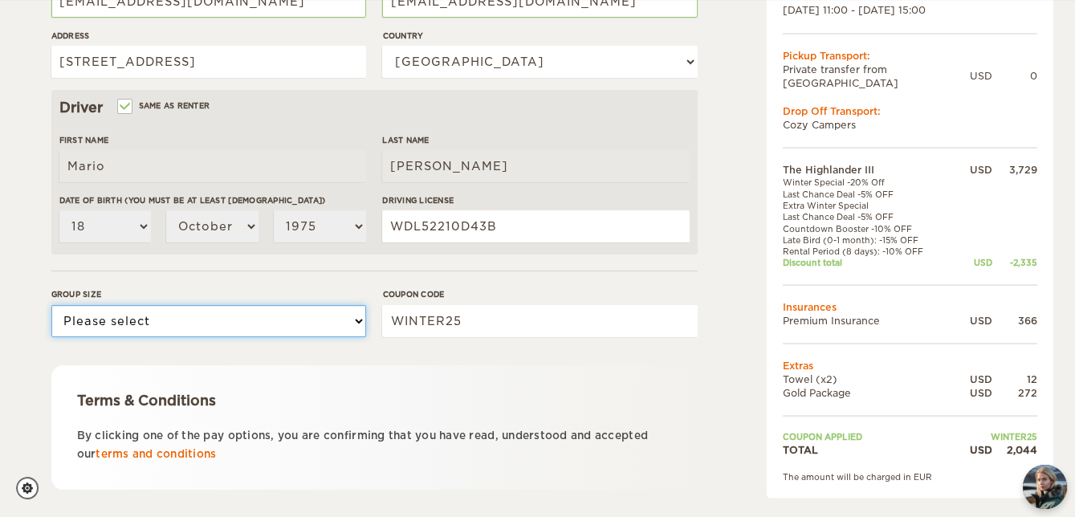
click at [275, 321] on select "Please select 1 2 3" at bounding box center [208, 321] width 315 height 32
select select "2"
click at [51, 305] on select "Please select 1 2 3" at bounding box center [208, 321] width 315 height 32
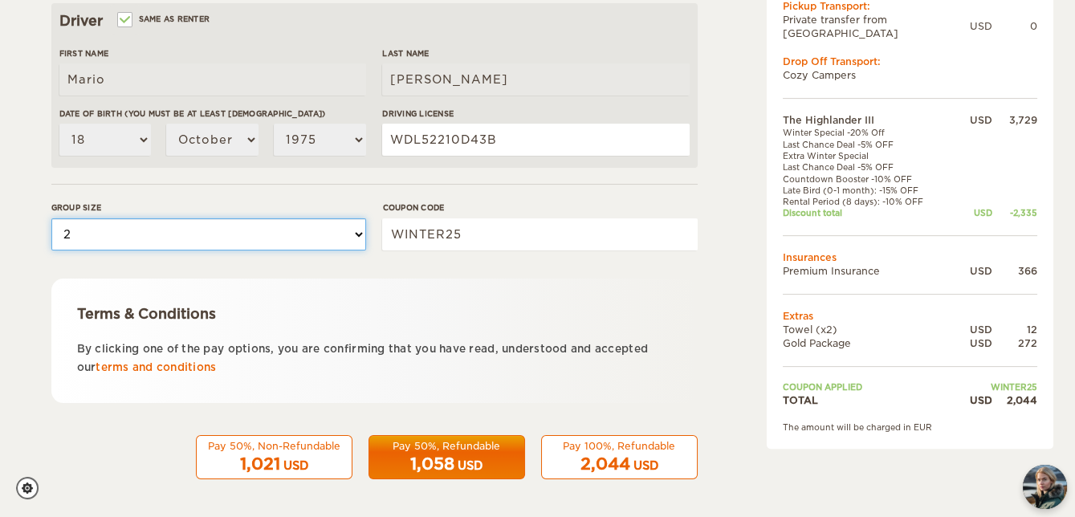
scroll to position [527, 0]
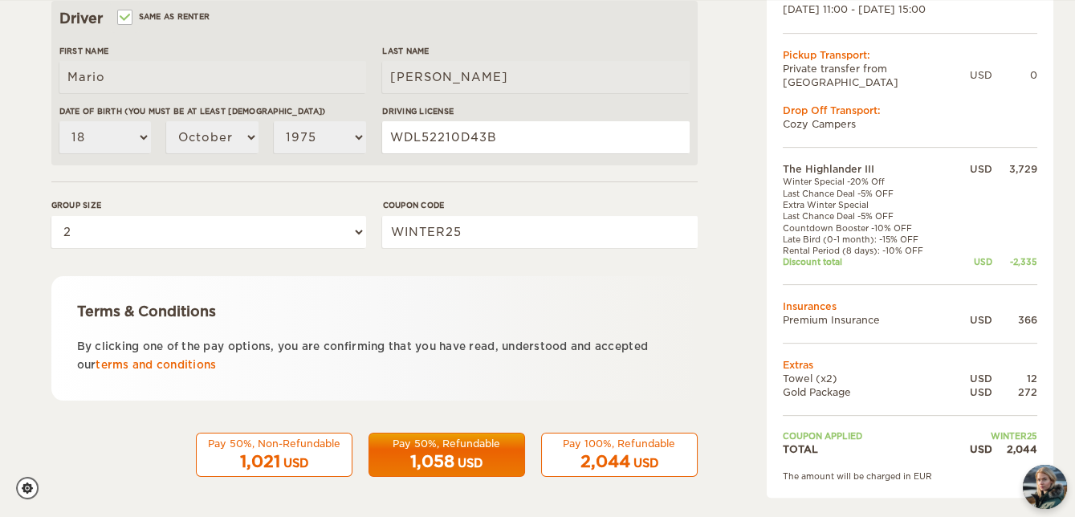
click at [479, 464] on div "USD" at bounding box center [470, 463] width 25 height 16
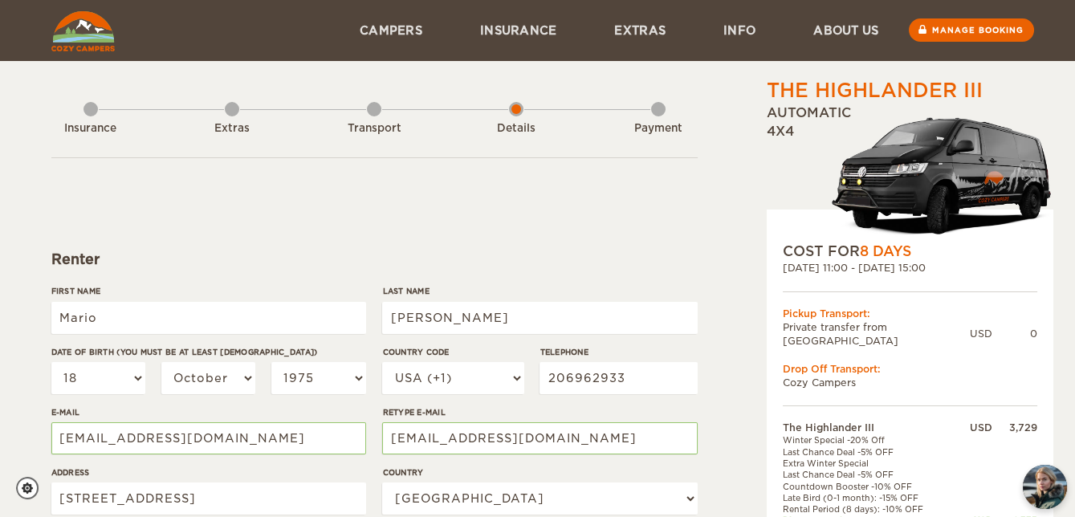
scroll to position [0, 0]
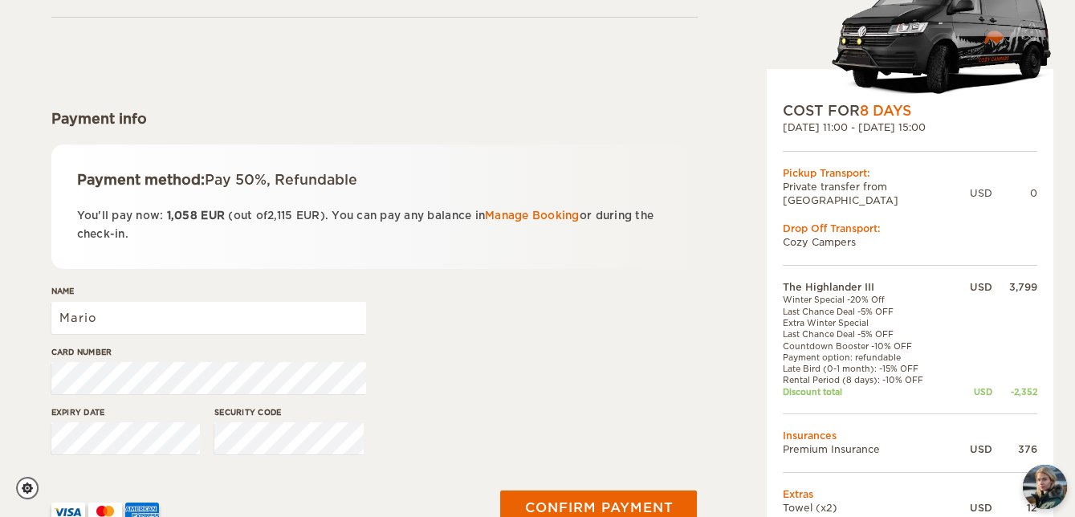
scroll to position [145, 0]
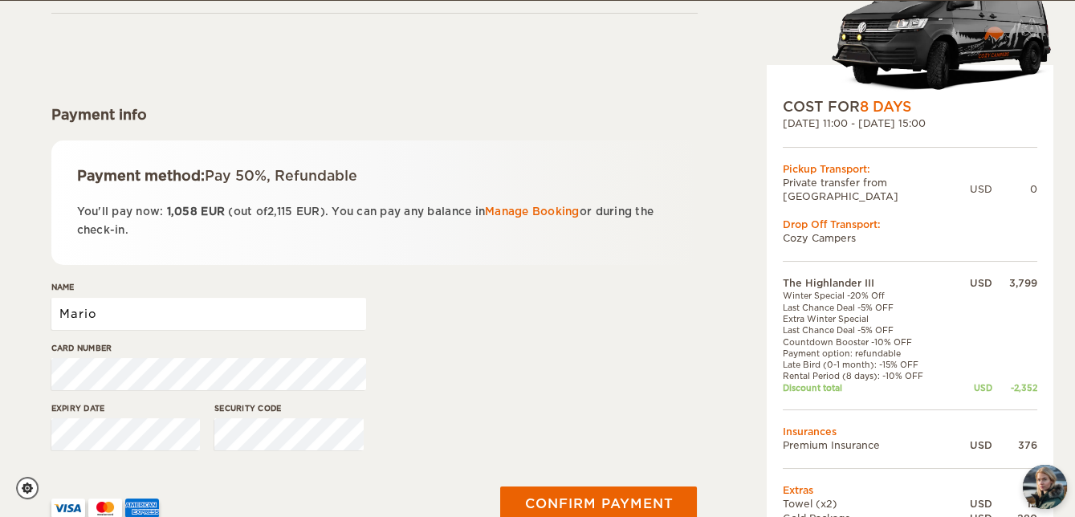
click at [151, 305] on input "Mario" at bounding box center [208, 314] width 315 height 32
type input "M"
type input "m"
type input "[PERSON_NAME]"
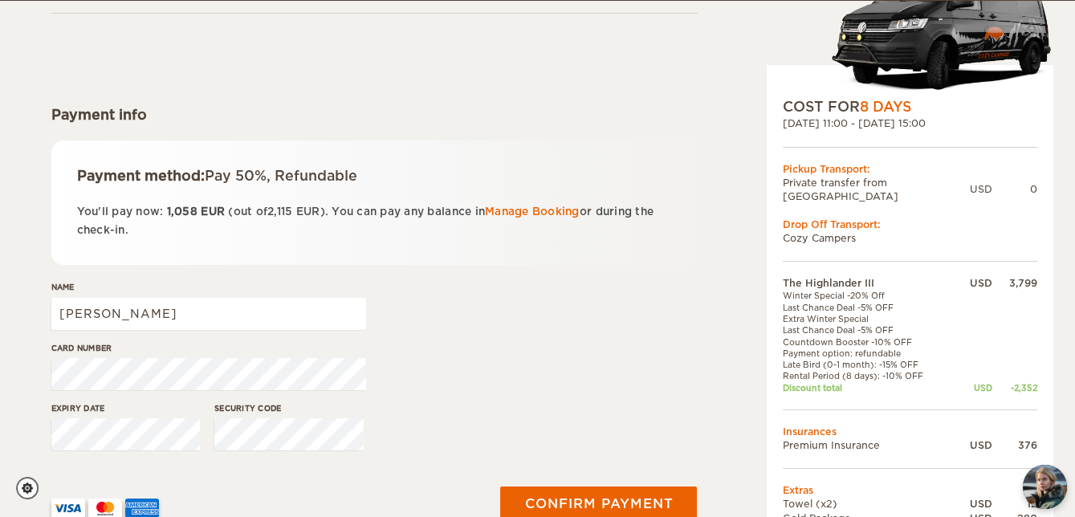
click at [179, 468] on div at bounding box center [264, 503] width 444 height 80
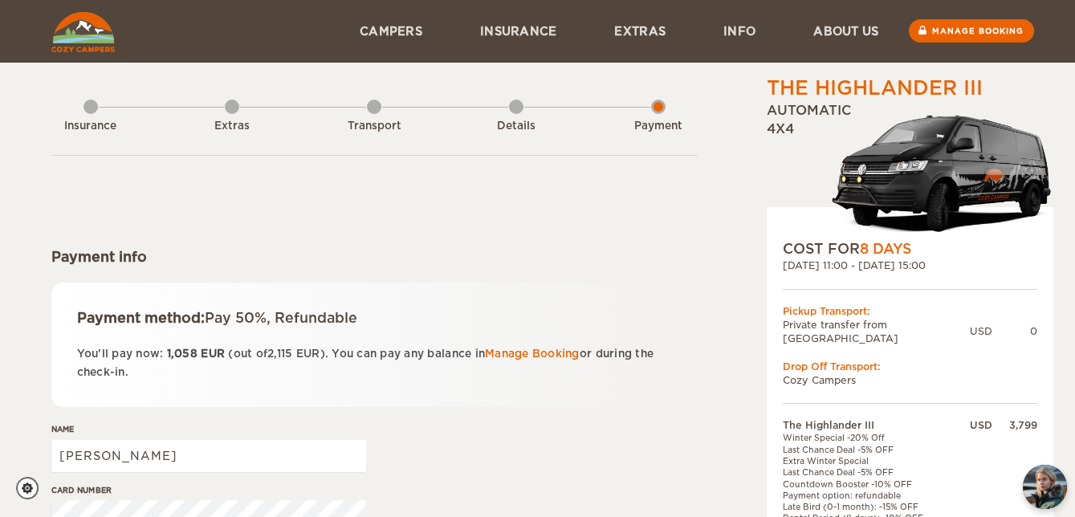
scroll to position [0, 0]
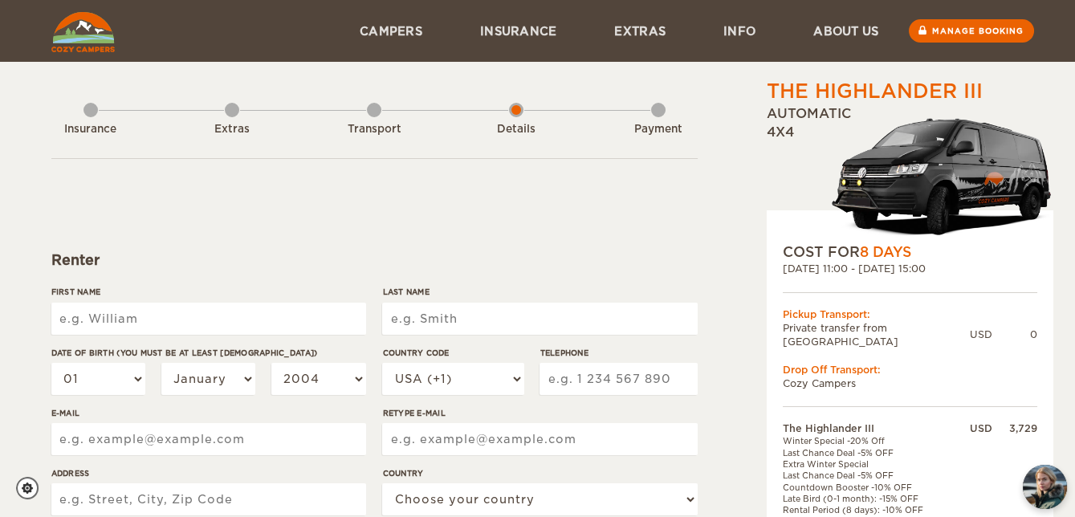
click at [99, 40] on img at bounding box center [82, 32] width 63 height 40
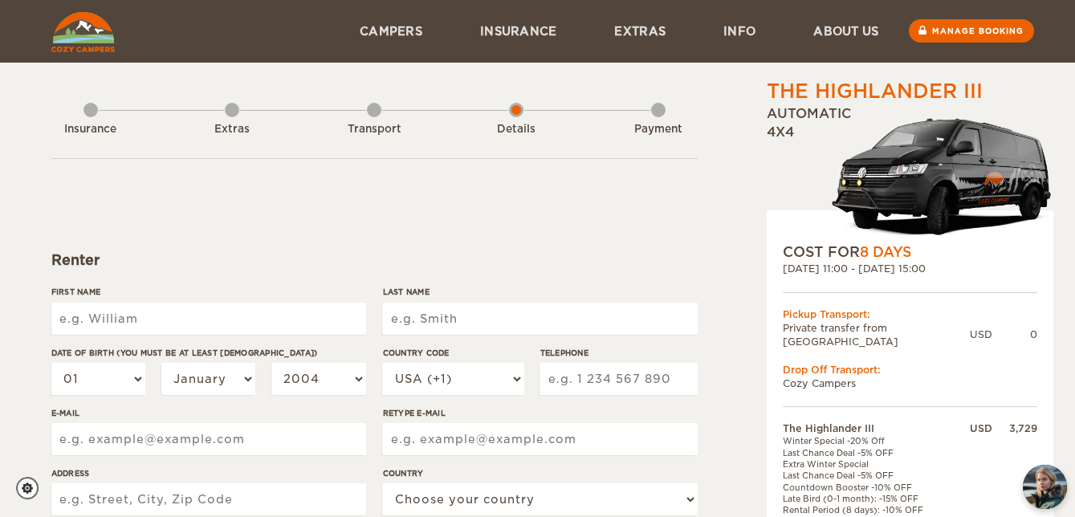
click at [229, 316] on input "First Name" at bounding box center [208, 319] width 315 height 32
type input "m"
type input "Mario"
type input "Flores Javier"
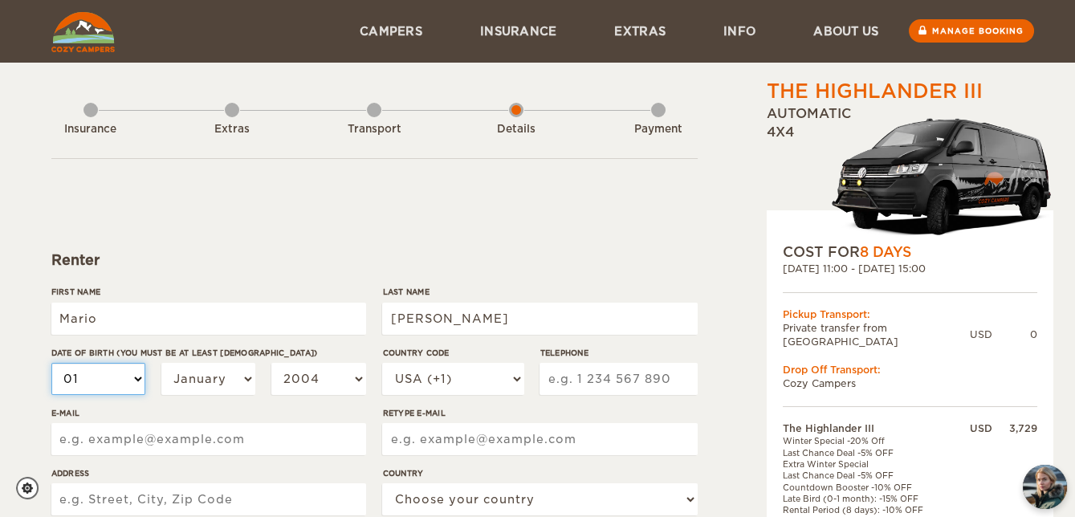
type input "[PERSON_NAME]"
select select "10"
select select "18"
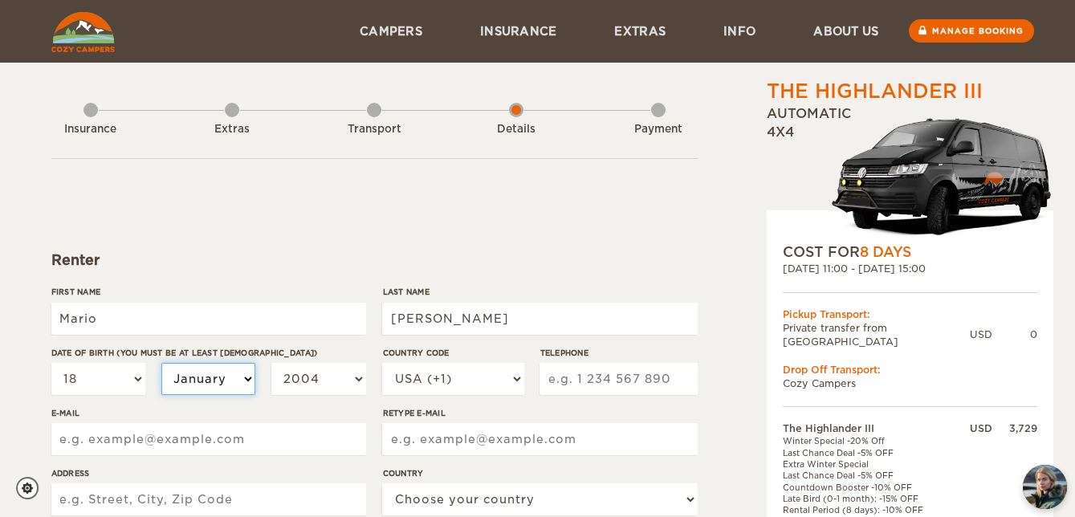
select select "10"
select select "1999"
select select "1979"
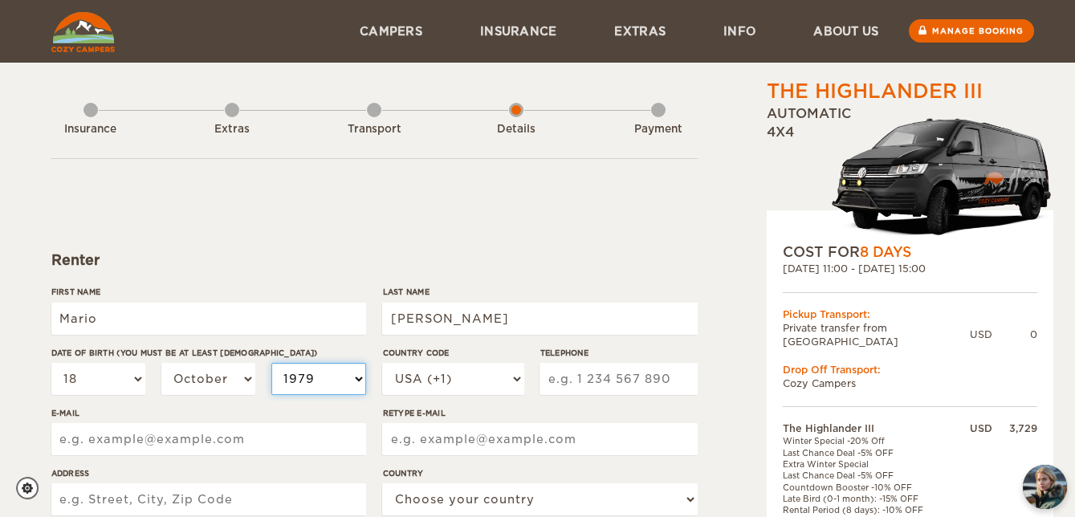
select select "1979"
select select "1975"
type input "2"
type input "2069629333"
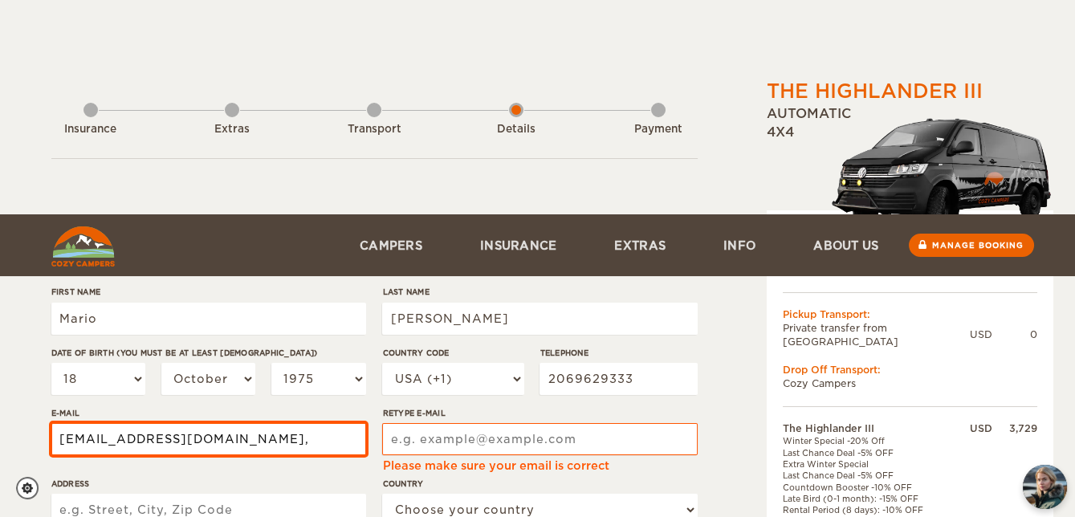
scroll to position [214, 0]
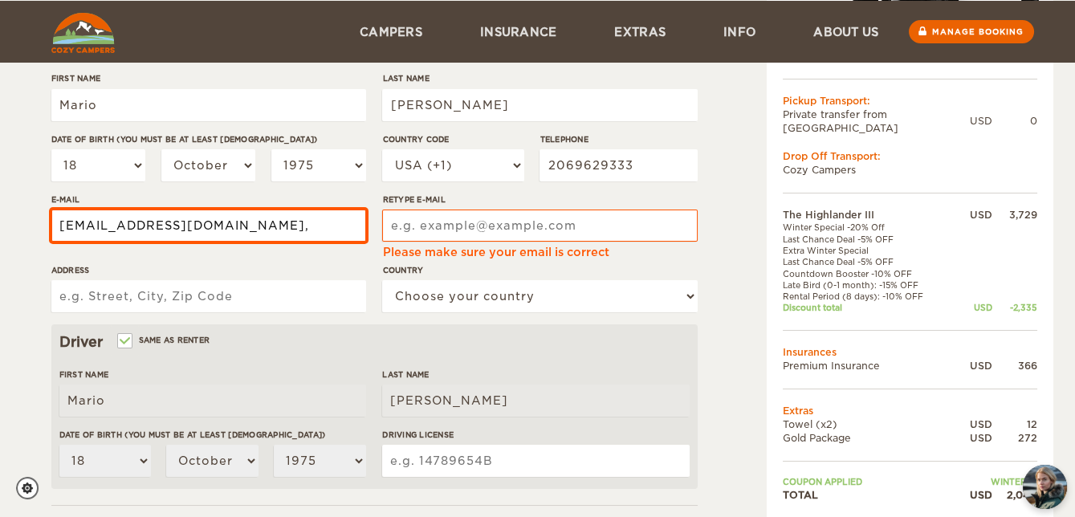
click at [244, 223] on input "mafidelflores@hotmail.co," at bounding box center [208, 226] width 315 height 32
type input "mafidelflores@hotmail.com"
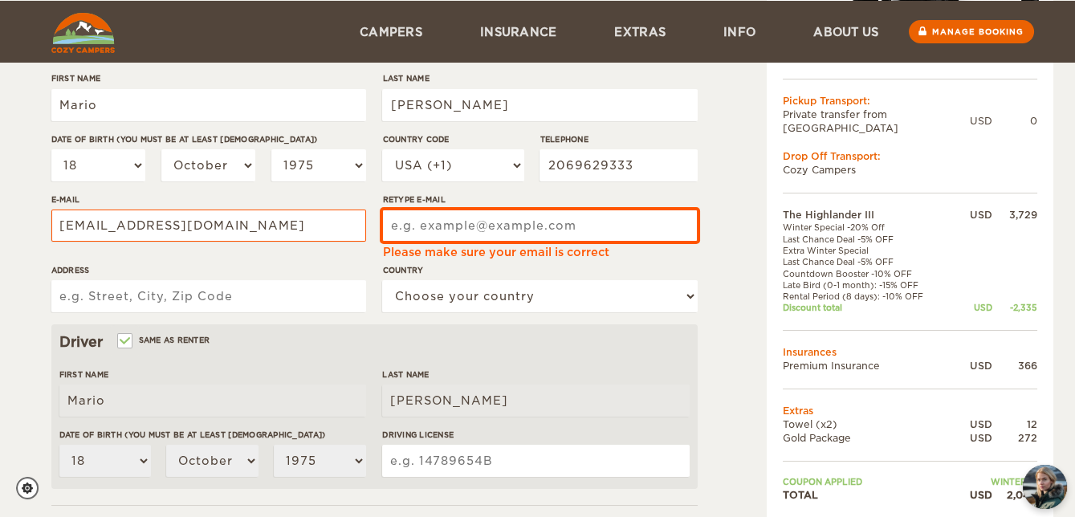
click at [423, 223] on input "Retype E-mail" at bounding box center [539, 226] width 315 height 32
type input "mfidelflores@hotmail.com"
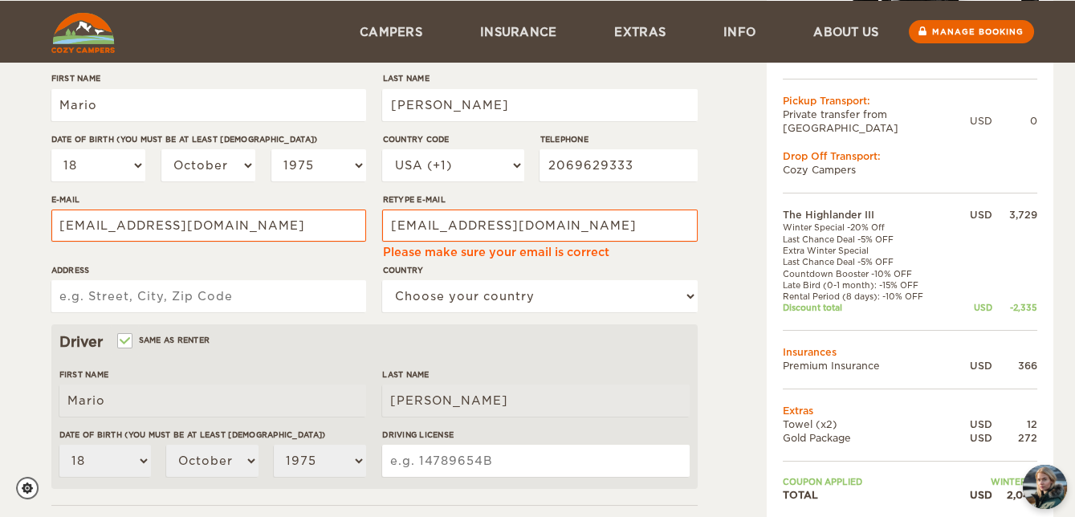
click at [173, 293] on input "Address" at bounding box center [208, 296] width 315 height 32
click at [256, 299] on input "7700 S Mission Dr, Seattle" at bounding box center [208, 296] width 315 height 32
type input "7700 S Mission Dr, Seattle WA 98178"
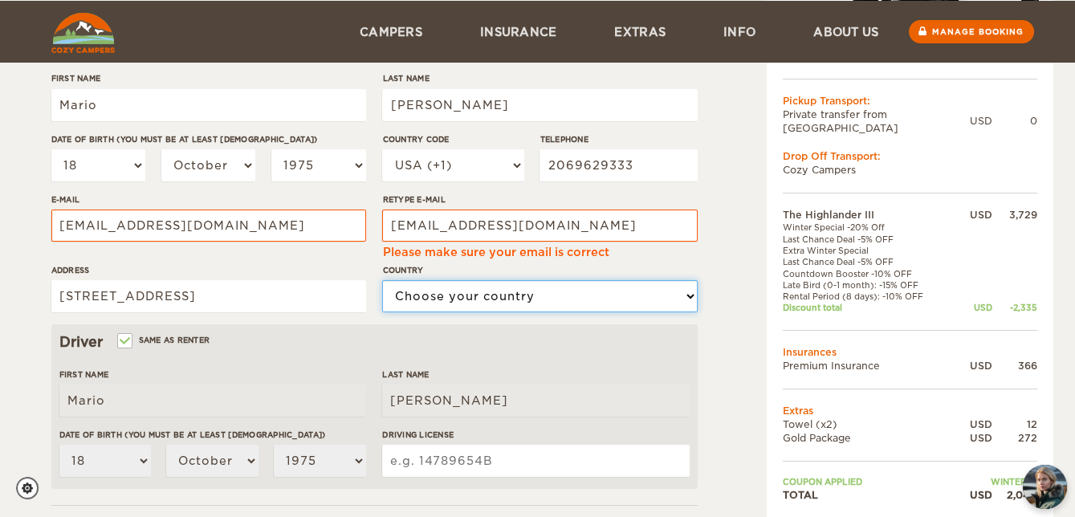
click at [422, 291] on select "Choose your country United States United Kingdom Germany Afghanistan Albania Al…" at bounding box center [539, 296] width 315 height 32
select select "222"
click at [382, 280] on select "Choose your country United States United Kingdom Germany Afghanistan Albania Al…" at bounding box center [539, 296] width 315 height 32
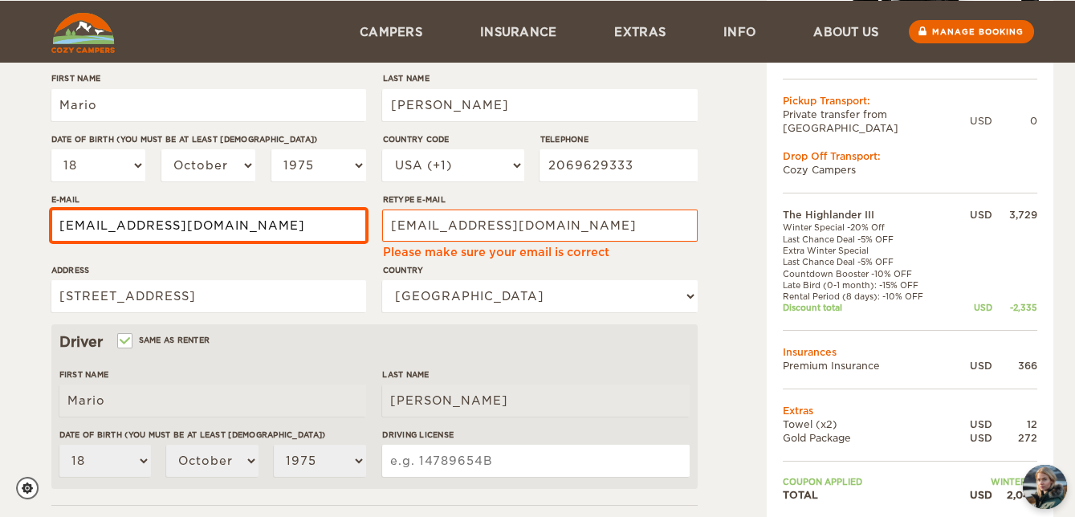
click at [215, 226] on input "mafidelflores@hotmail.com" at bounding box center [208, 226] width 315 height 32
click at [77, 226] on input "mafidelflores@hotmail.com" at bounding box center [208, 226] width 315 height 32
type input "mfidelflores@hotmail.com"
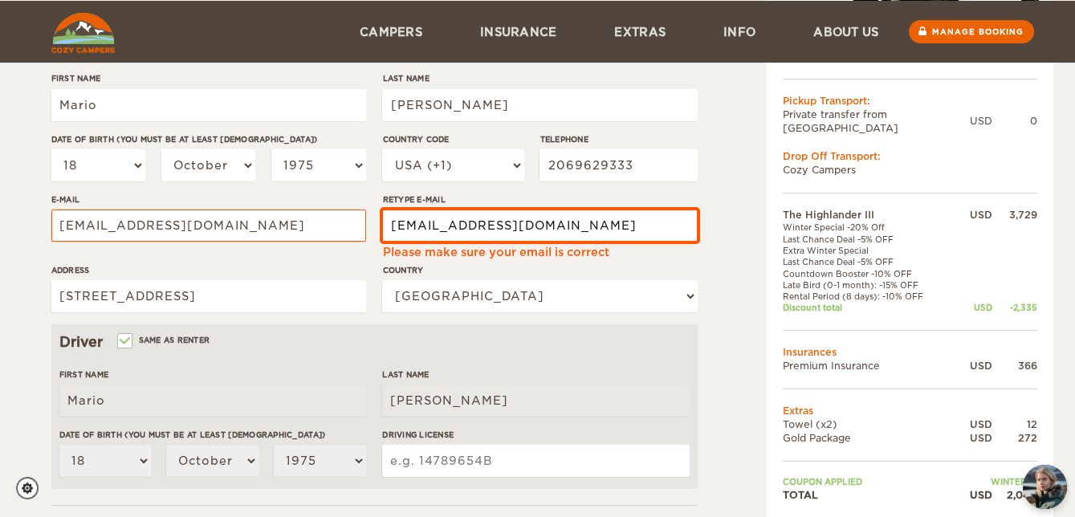
click at [442, 230] on input "mfidelflores@hotmail.com" at bounding box center [539, 226] width 315 height 32
click at [571, 226] on input "mfidelflores@hotmail.com" at bounding box center [539, 226] width 315 height 32
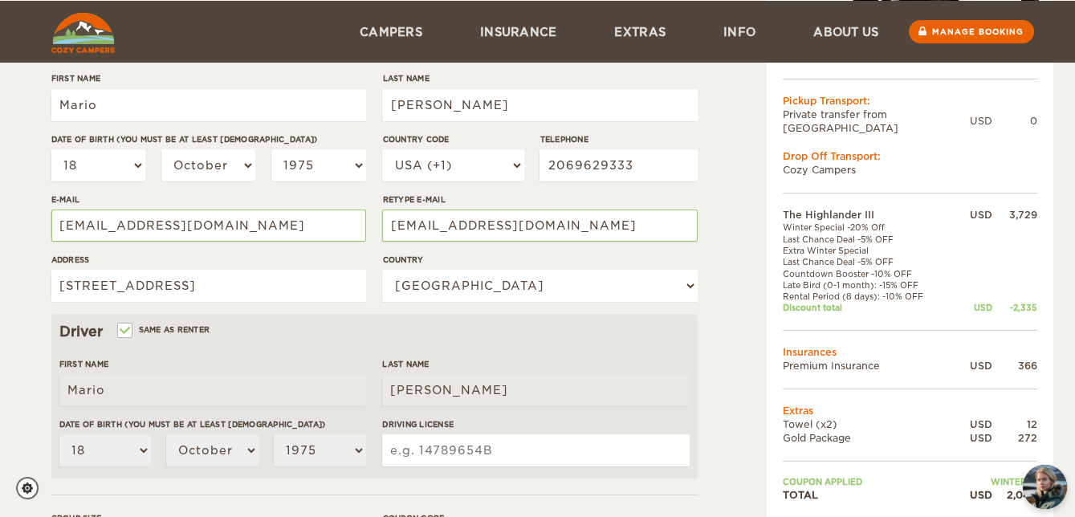
click at [340, 310] on div "Address 7700 S Mission Dr, Seattle WA 98178" at bounding box center [208, 284] width 315 height 60
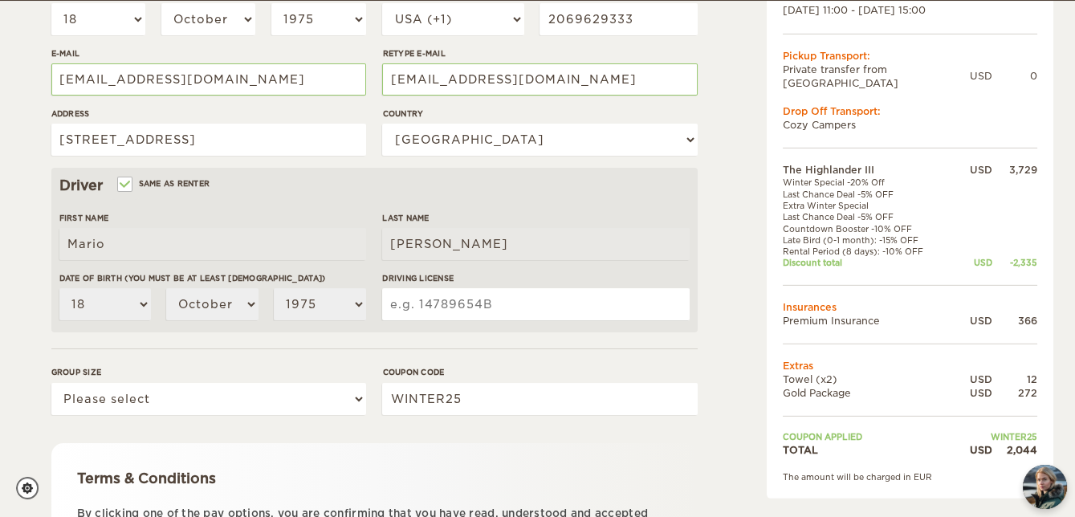
scroll to position [360, 0]
click at [434, 298] on input "Driving License" at bounding box center [535, 304] width 307 height 32
type input "WDL52210D43B"
click at [378, 342] on form "Renter First Name Mario Last Name Flores Javier Date of birth (You must be at l…" at bounding box center [374, 221] width 646 height 846
click at [210, 413] on div "Group size Please select 1 2 3" at bounding box center [208, 396] width 315 height 60
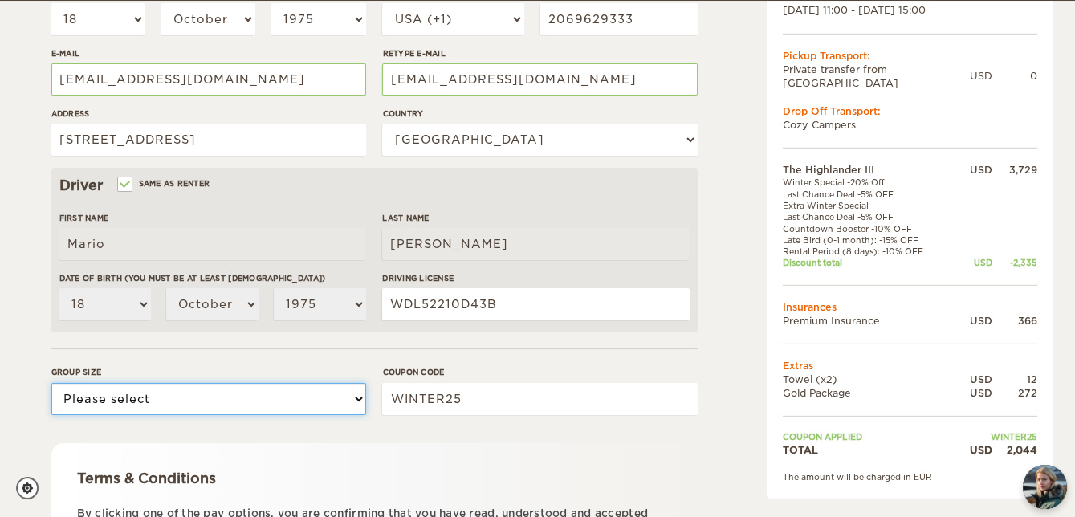
click at [208, 405] on select "Please select 1 2 3" at bounding box center [208, 399] width 315 height 32
select select "2"
click at [51, 383] on select "Please select 1 2 3" at bounding box center [208, 399] width 315 height 32
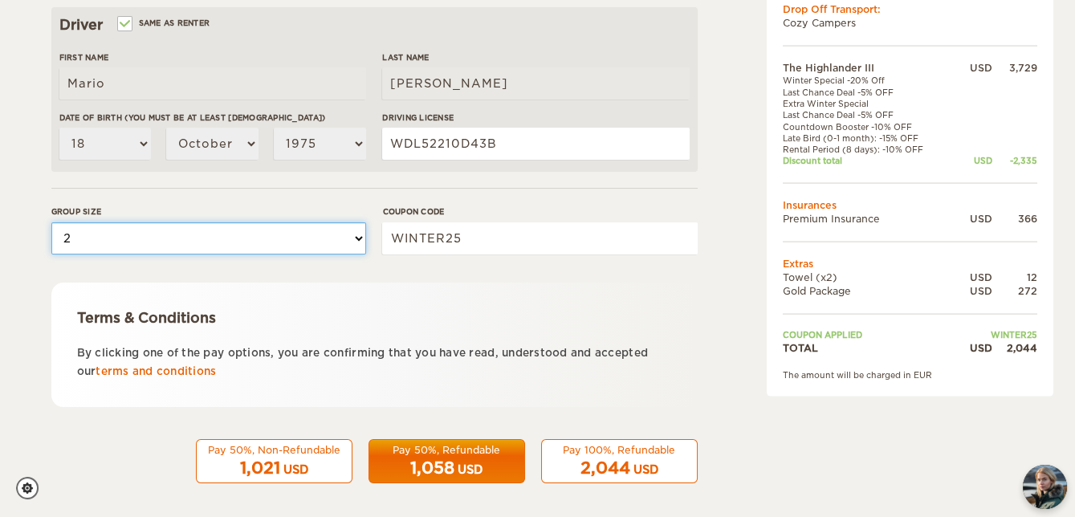
scroll to position [527, 0]
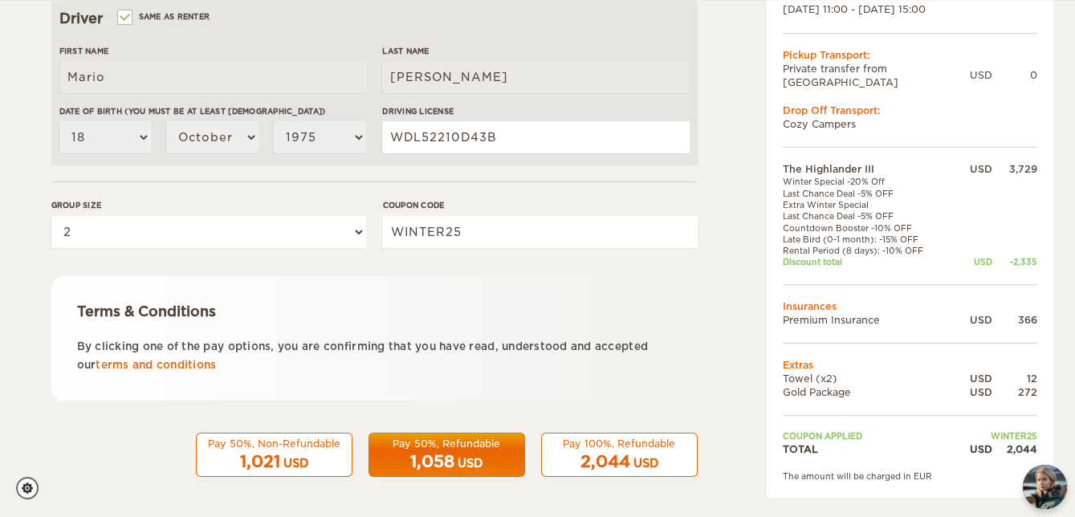
click at [614, 460] on span "2,044" at bounding box center [606, 461] width 50 height 19
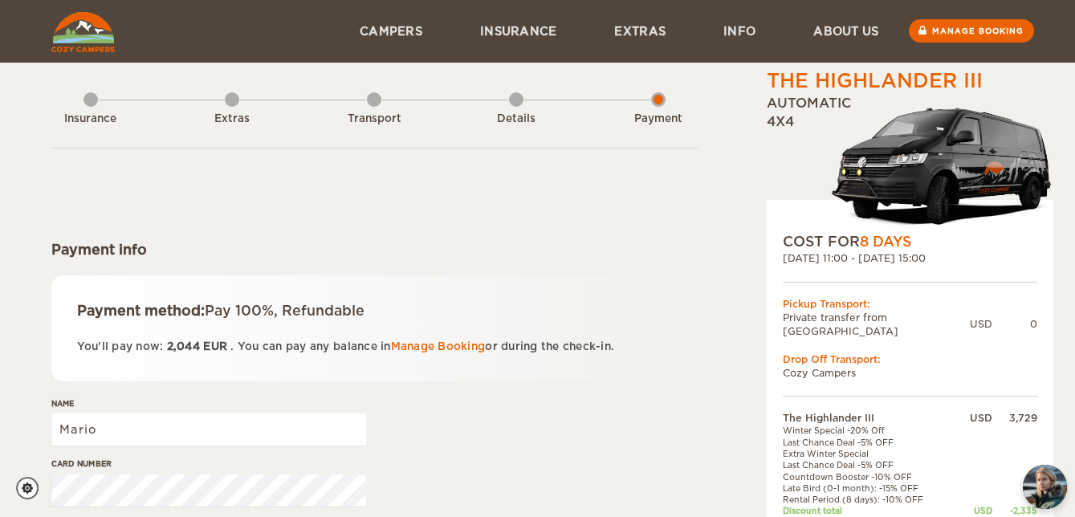
scroll to position [218, 0]
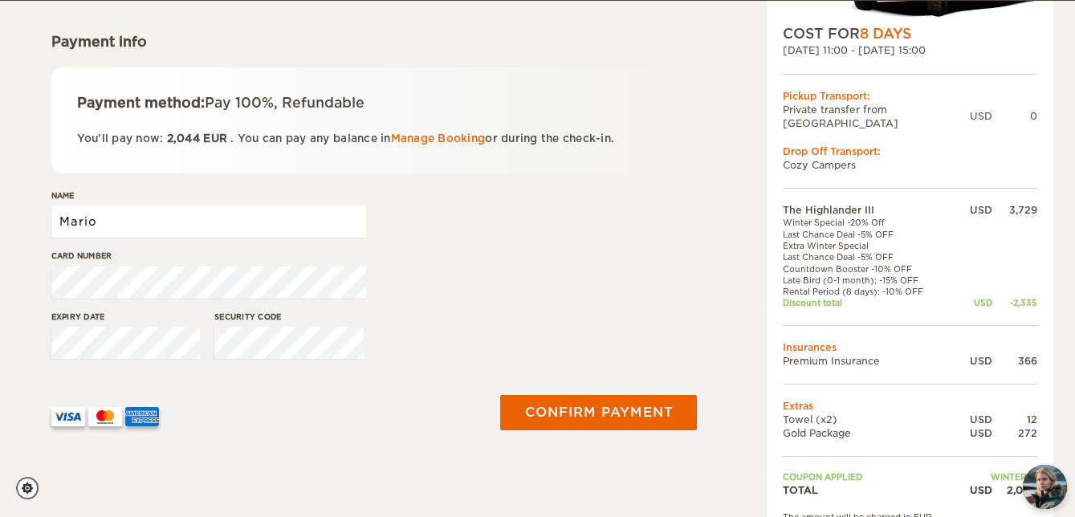
click at [128, 218] on input "Mario" at bounding box center [208, 222] width 315 height 32
drag, startPoint x: 128, startPoint y: 218, endPoint x: 65, endPoint y: 221, distance: 63.5
click at [65, 221] on input "Mario" at bounding box center [208, 222] width 315 height 32
type input "MARIO F FLORES-JAVIER"
click at [271, 251] on label"] "Card number" at bounding box center [208, 256] width 315 height 12
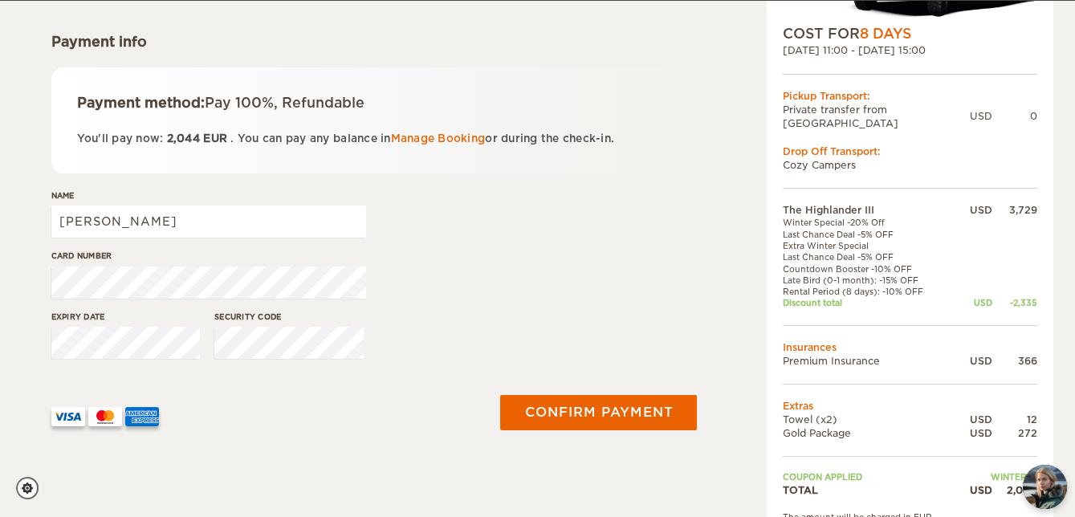
click at [261, 405] on div at bounding box center [263, 410] width 425 height 31
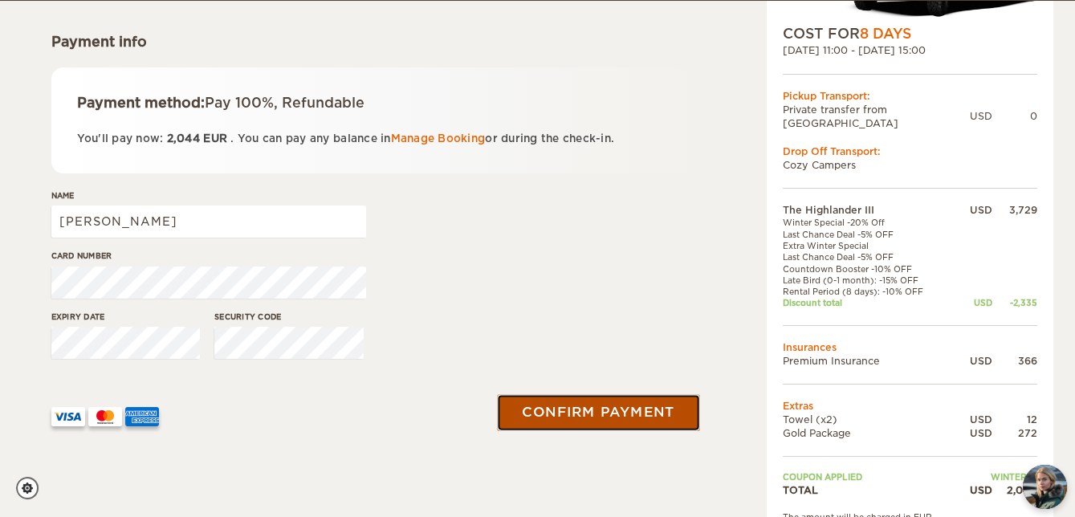
click at [566, 412] on button "Confirm payment" at bounding box center [599, 412] width 202 height 36
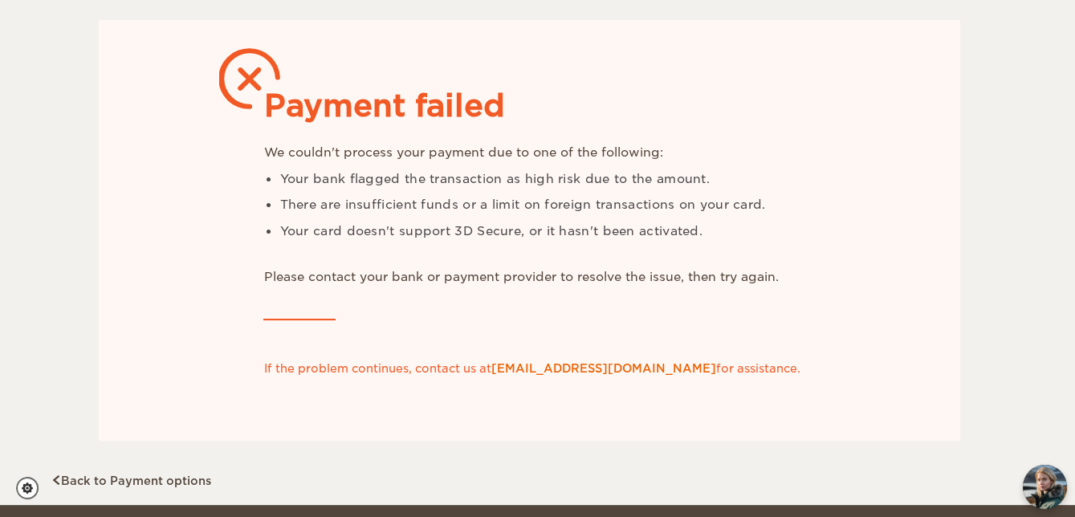
scroll to position [145, 0]
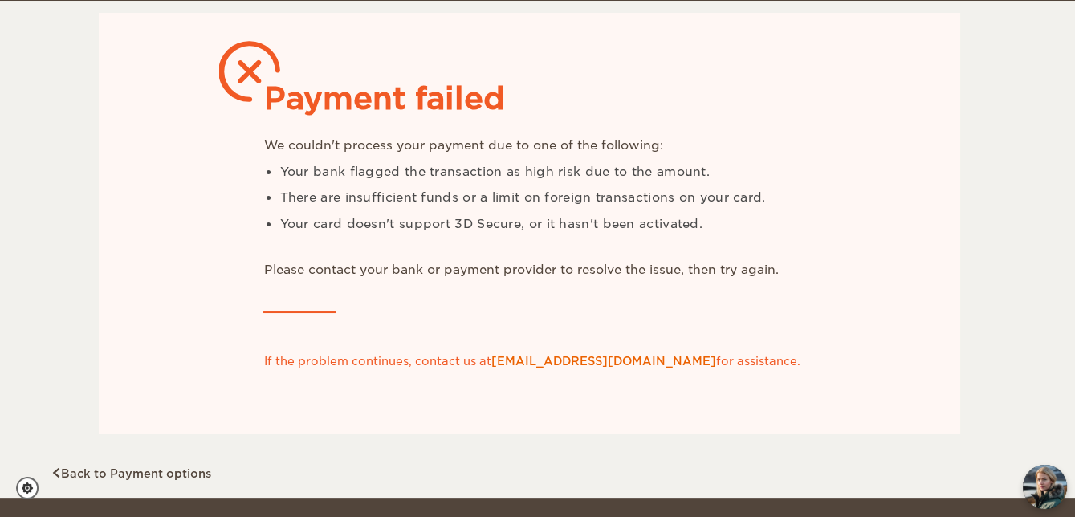
click at [568, 74] on div "Payment failed We couldn't process your payment due to one of the following: Yo…" at bounding box center [530, 223] width 862 height 421
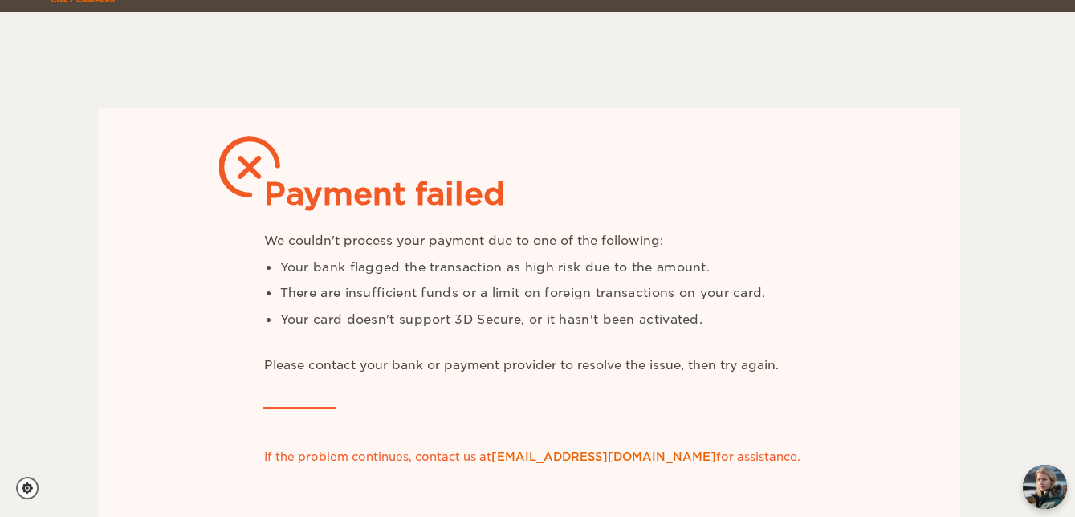
scroll to position [0, 0]
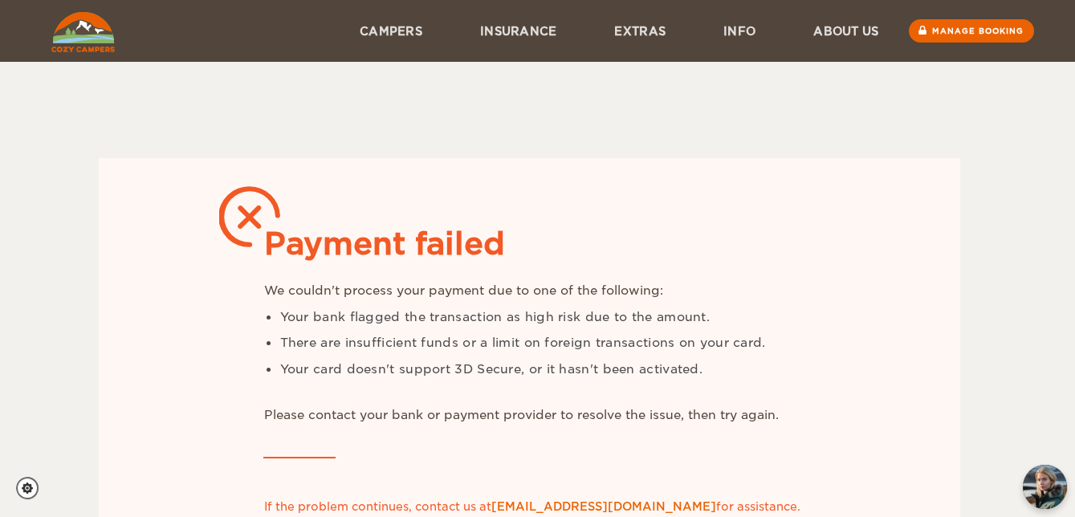
click at [101, 30] on img at bounding box center [82, 32] width 63 height 40
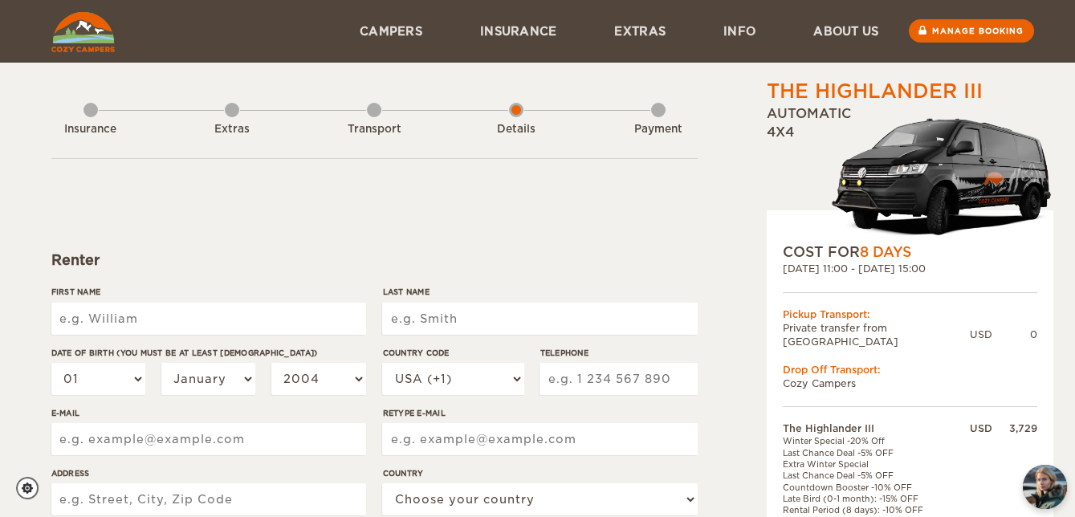
click at [231, 328] on input "First Name" at bounding box center [208, 319] width 315 height 32
type input "Mario"
type input "[PERSON_NAME]"
select select "18"
select select "10"
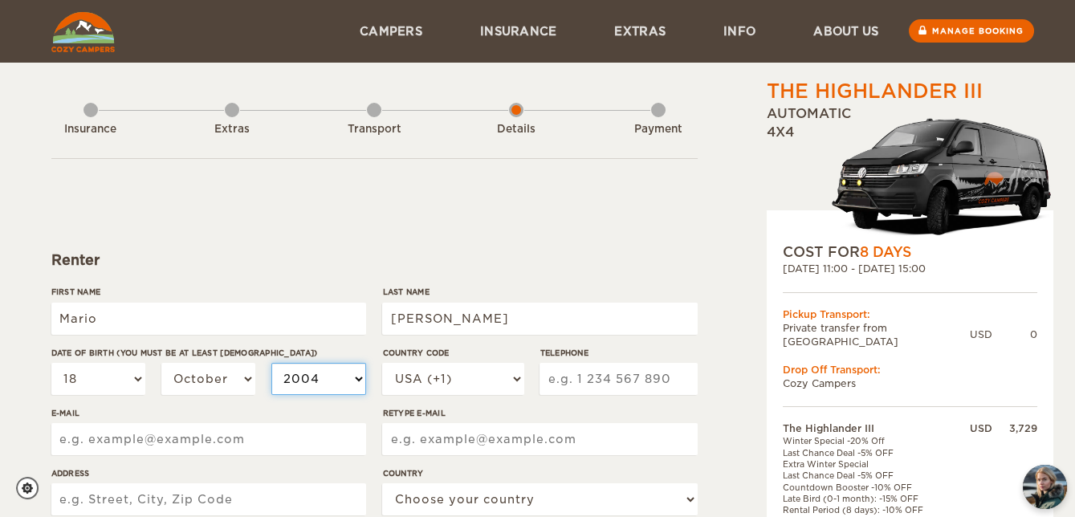
select select "1975"
type input "2069629333"
type input "mfidelflores@hotmail.com"
type input "7700 S Mission Dr, Seattle WA 98178"
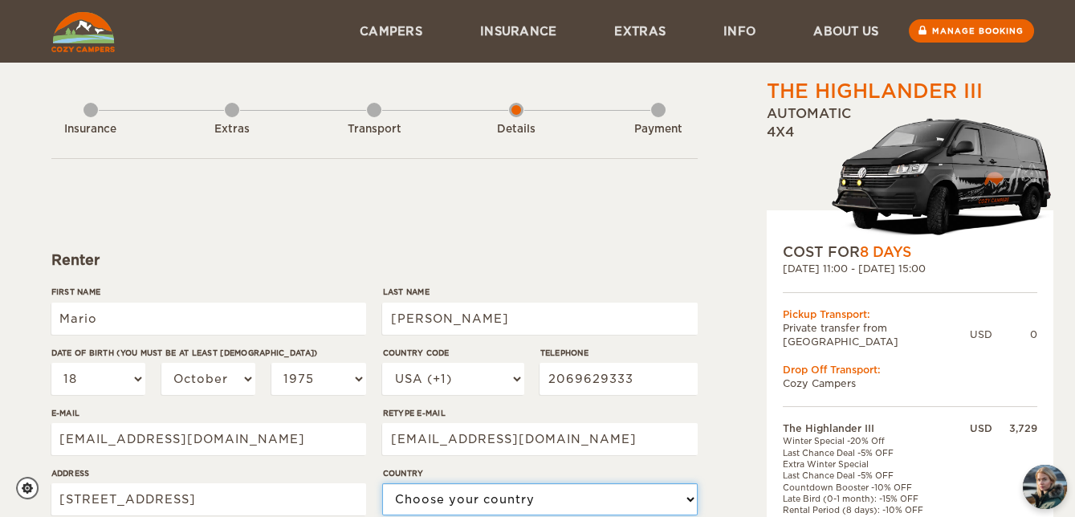
select select "222"
type input "WDL52210D43B"
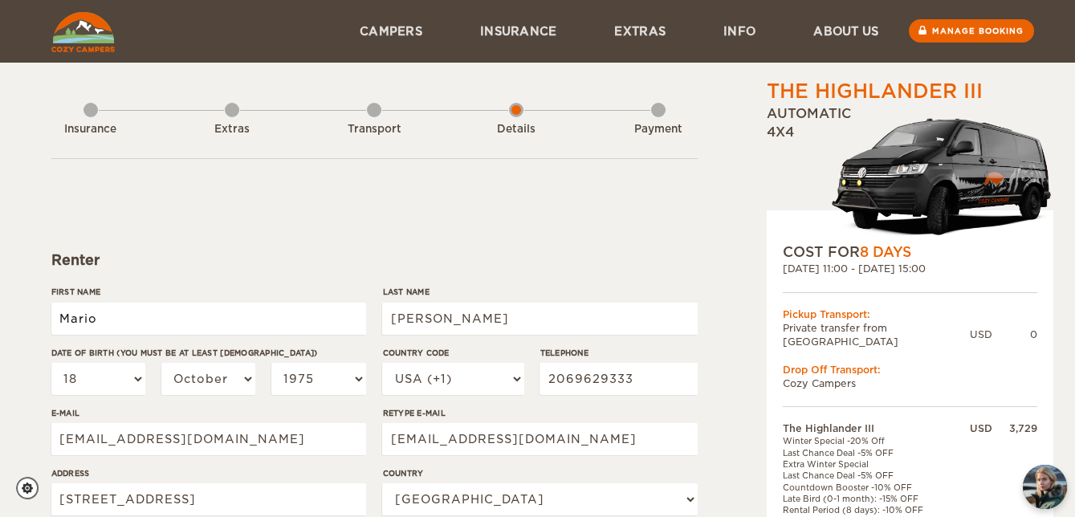
type input "Mario"
type input "Flores Javier"
select select "18"
select select "10"
select select "1975"
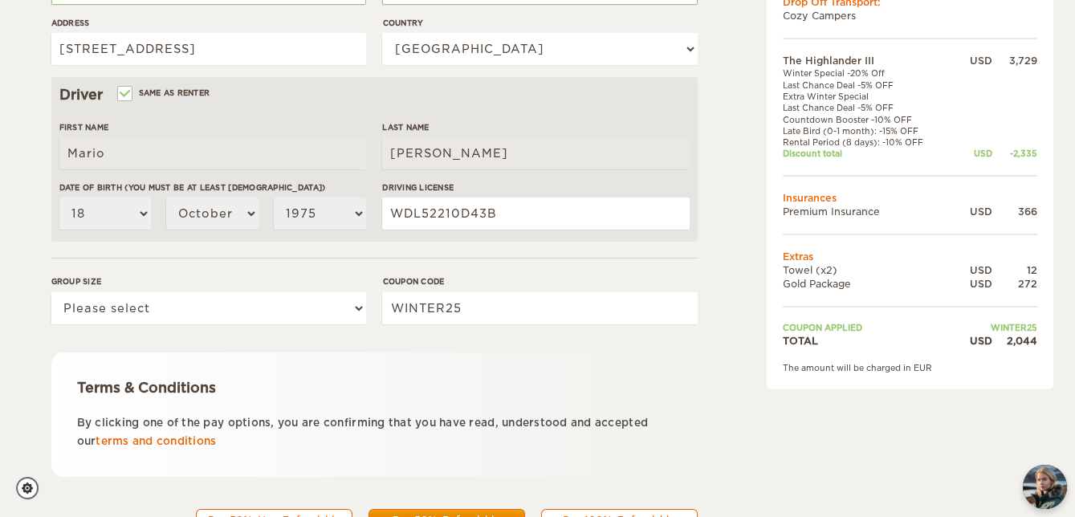
scroll to position [511, 0]
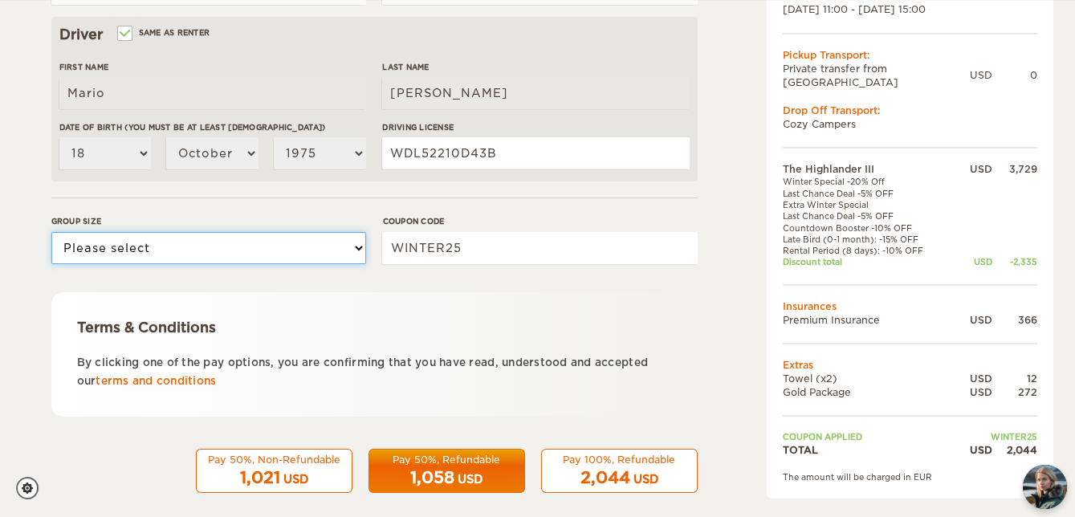
click at [182, 259] on select "Please select 1 2 3" at bounding box center [208, 248] width 315 height 32
select select "2"
click at [51, 232] on select "Please select 1 2 3" at bounding box center [208, 248] width 315 height 32
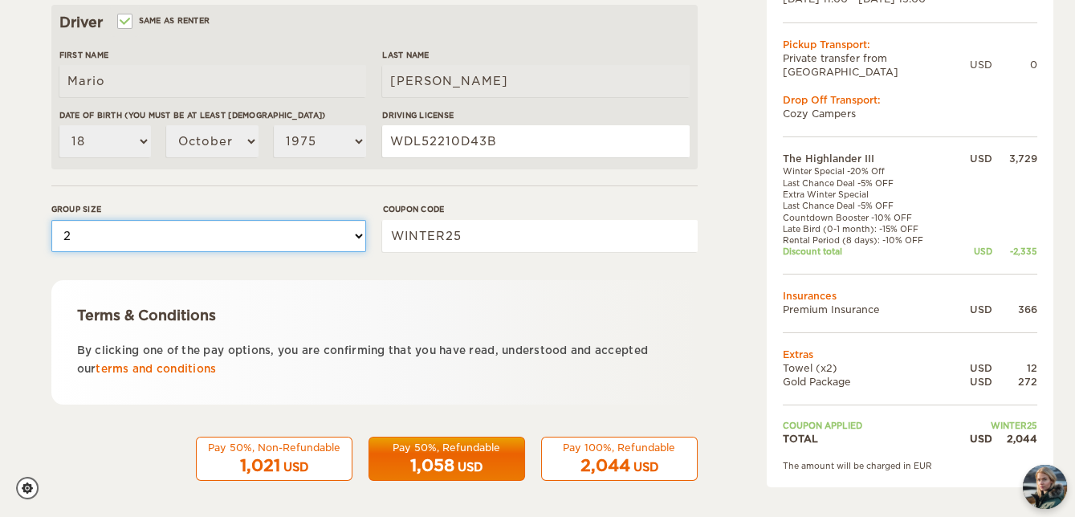
scroll to position [527, 0]
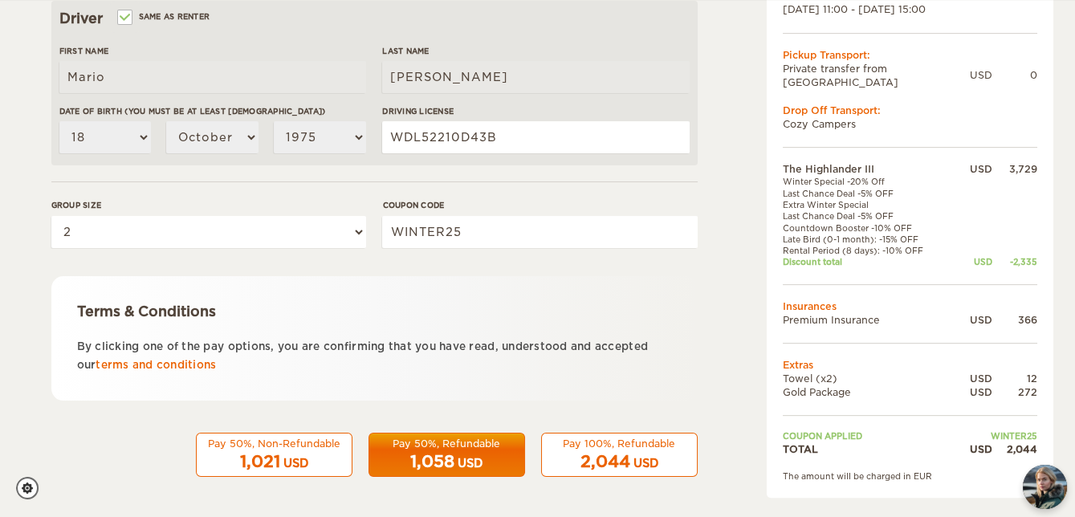
click at [628, 462] on span "2,044" at bounding box center [606, 461] width 50 height 19
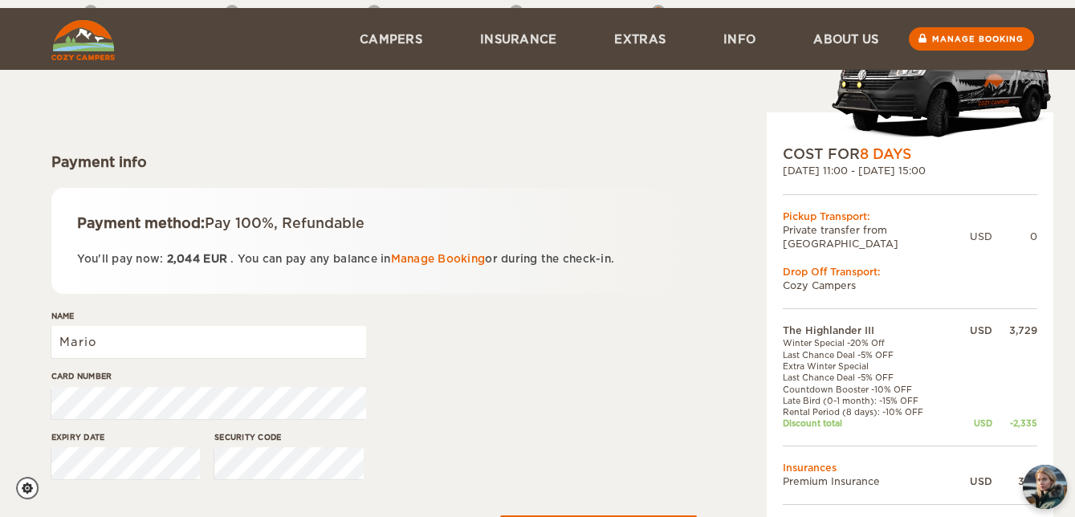
scroll to position [218, 0]
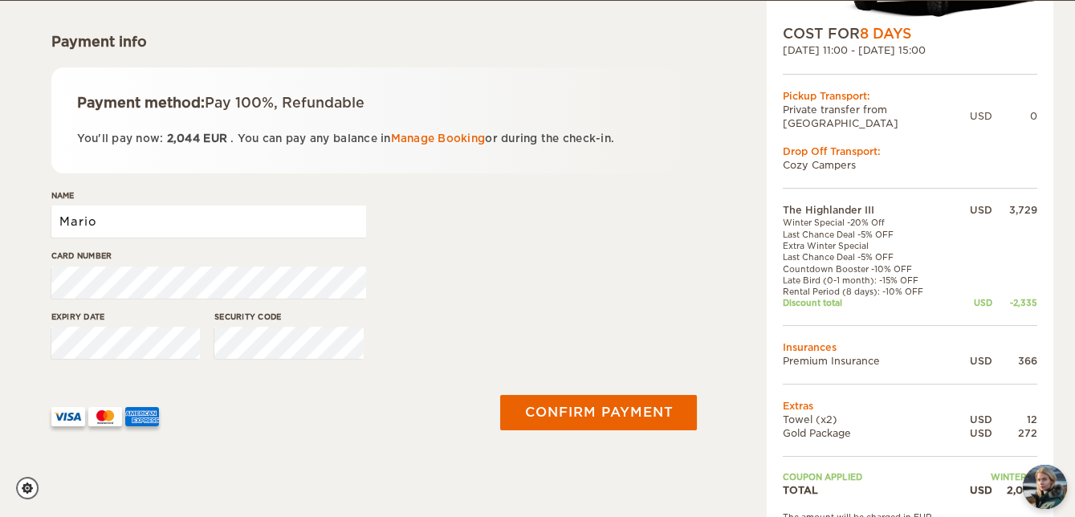
click at [126, 220] on input "Mario" at bounding box center [208, 222] width 315 height 32
type input "MARIO F FLORES-JAVIER"
click at [253, 406] on div at bounding box center [263, 410] width 425 height 31
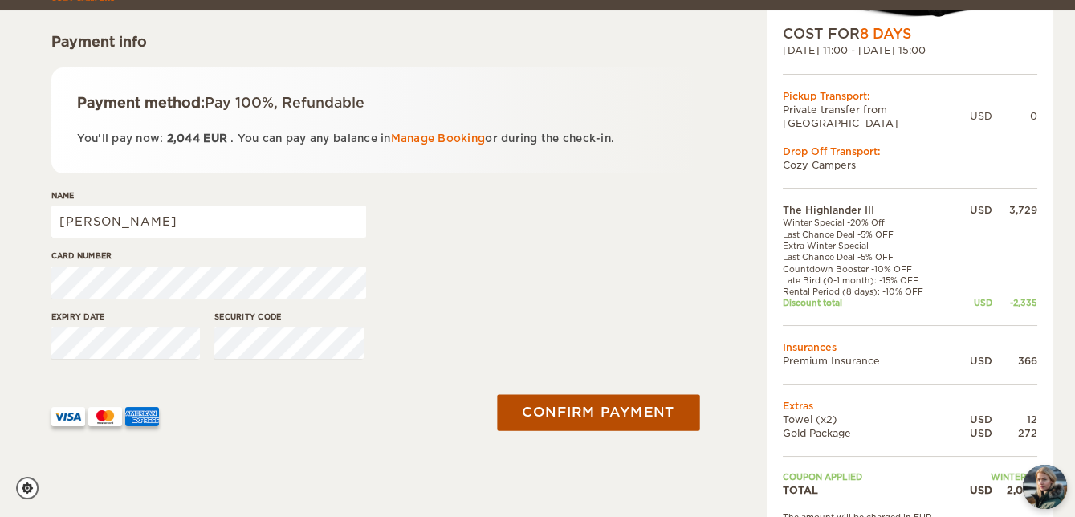
scroll to position [292, 0]
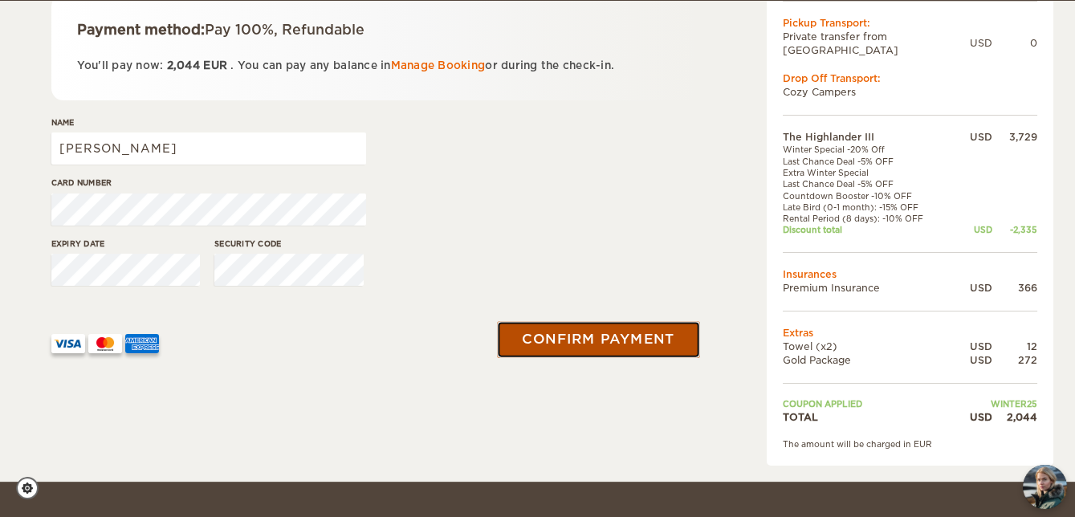
click at [615, 349] on button "Confirm payment" at bounding box center [599, 339] width 202 height 36
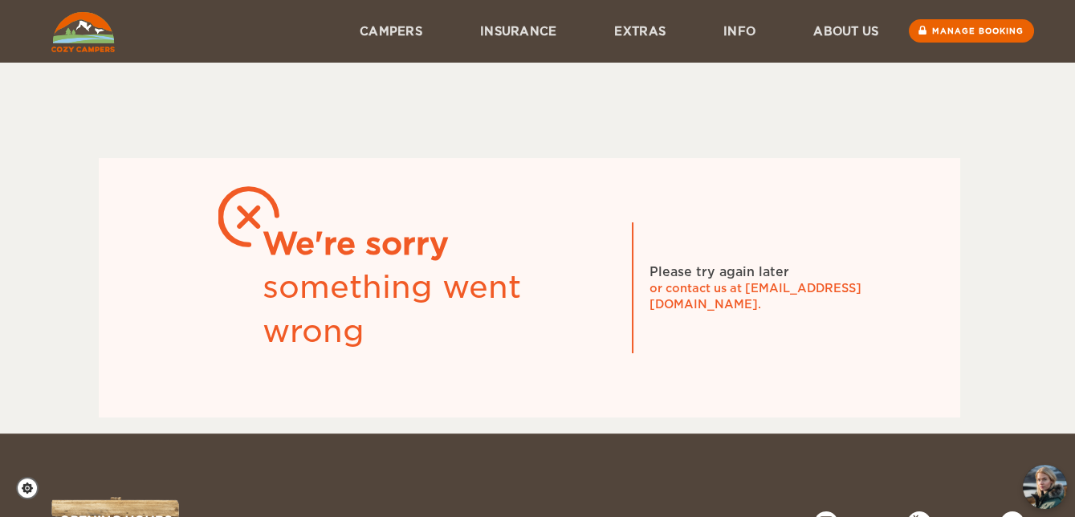
click at [72, 42] on img at bounding box center [82, 32] width 63 height 40
